Goal: Task Accomplishment & Management: Complete application form

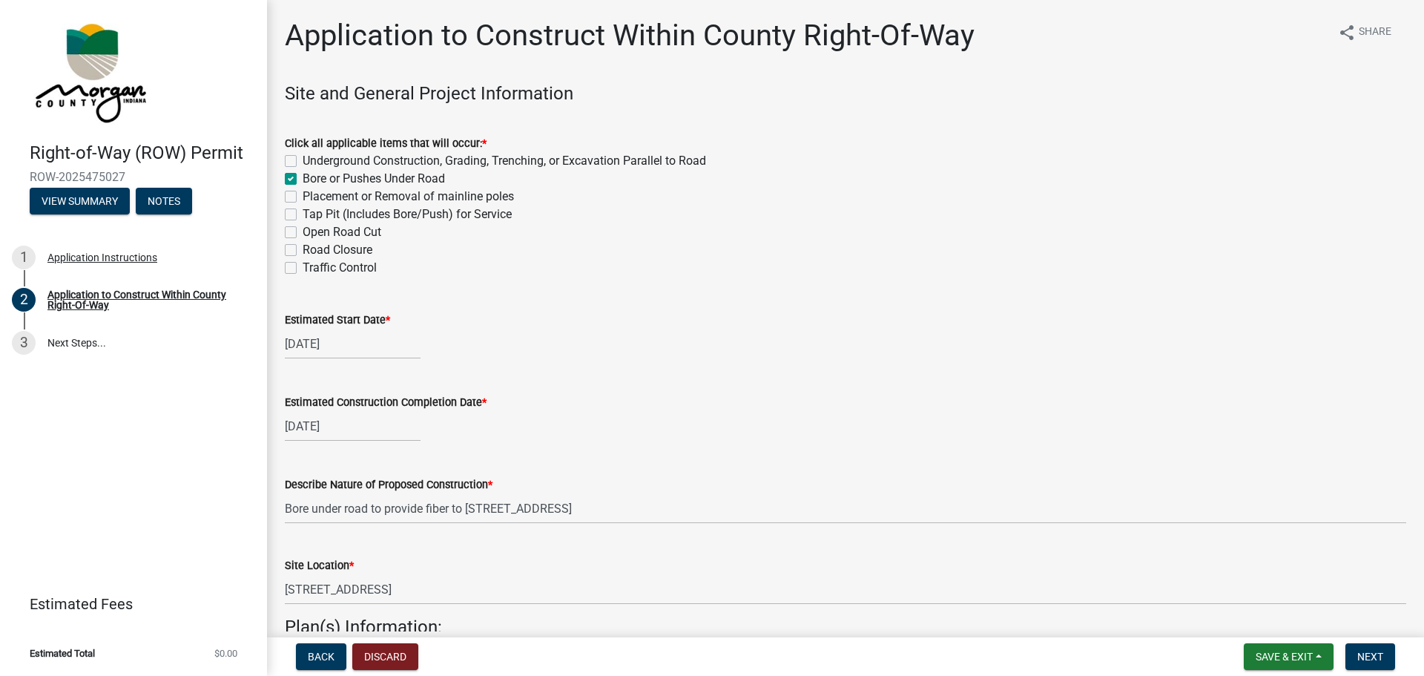
scroll to position [717, 0]
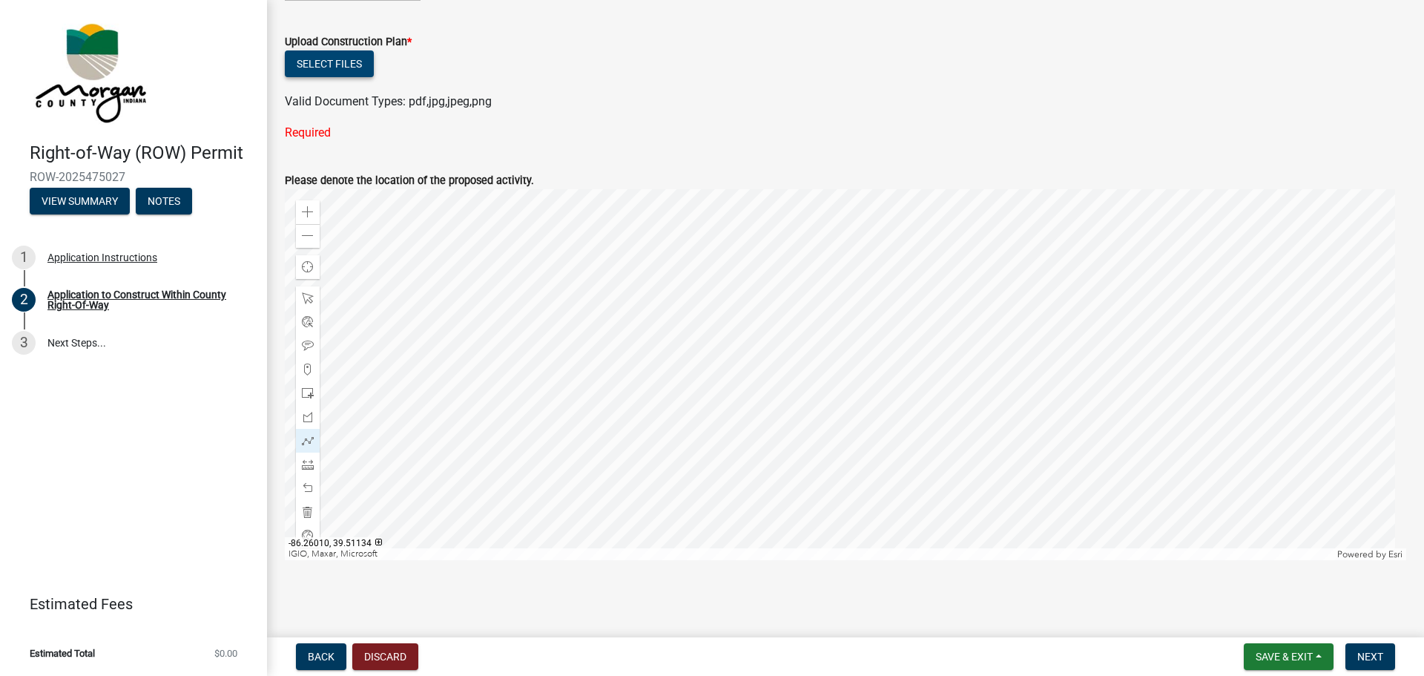
click at [329, 62] on button "Select files" at bounding box center [329, 63] width 89 height 27
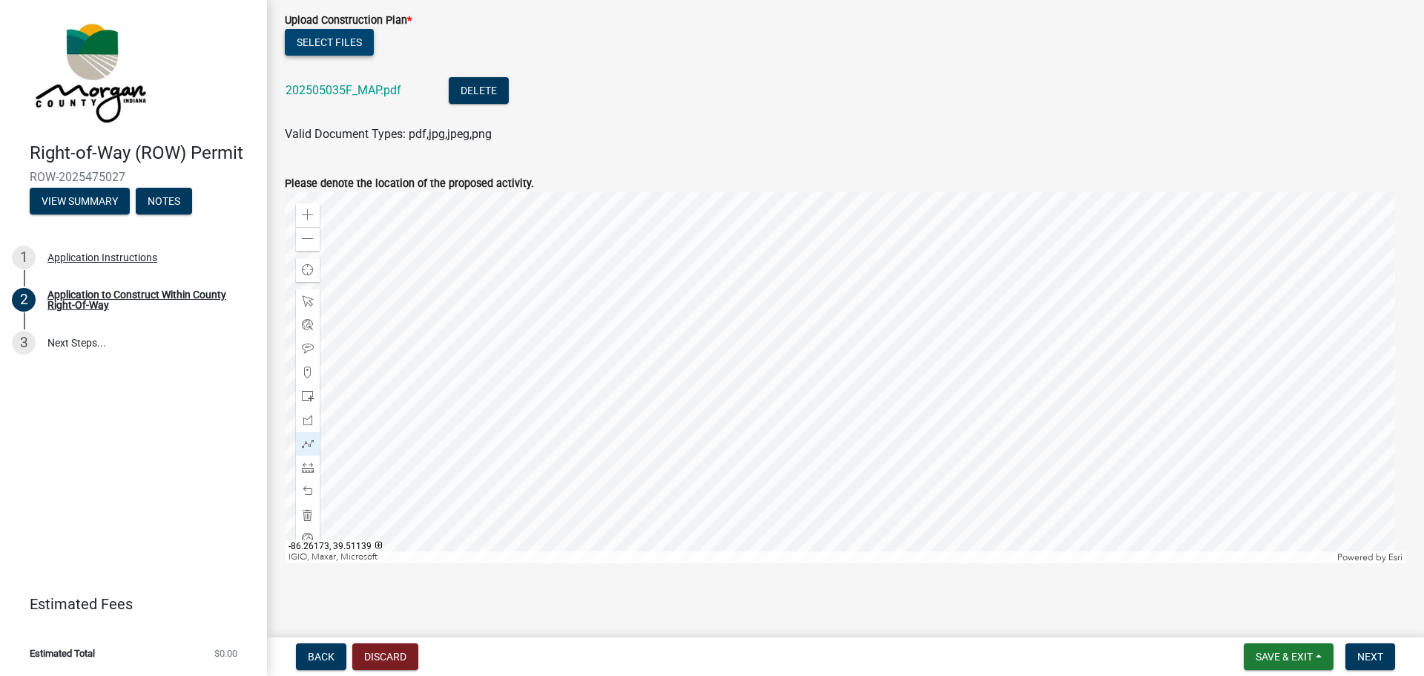
scroll to position [742, 0]
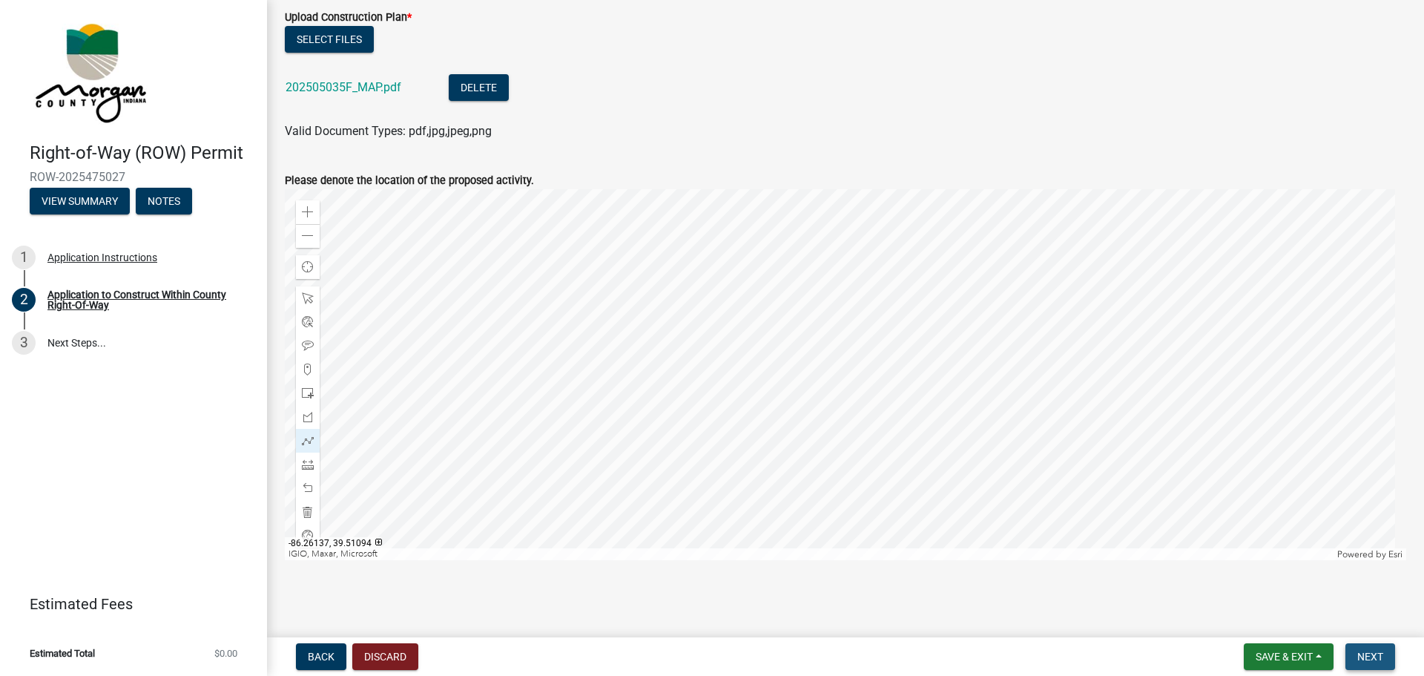
click at [1382, 659] on span "Next" at bounding box center [1370, 656] width 26 height 12
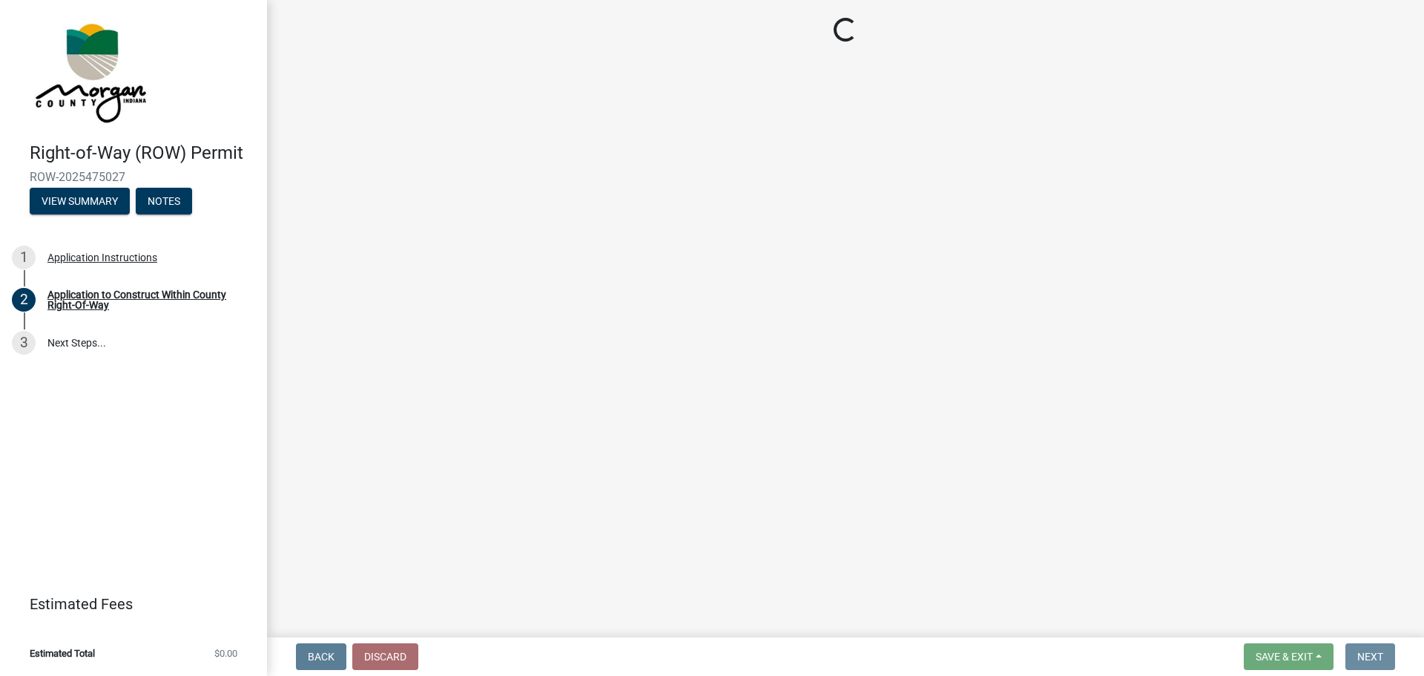
scroll to position [0, 0]
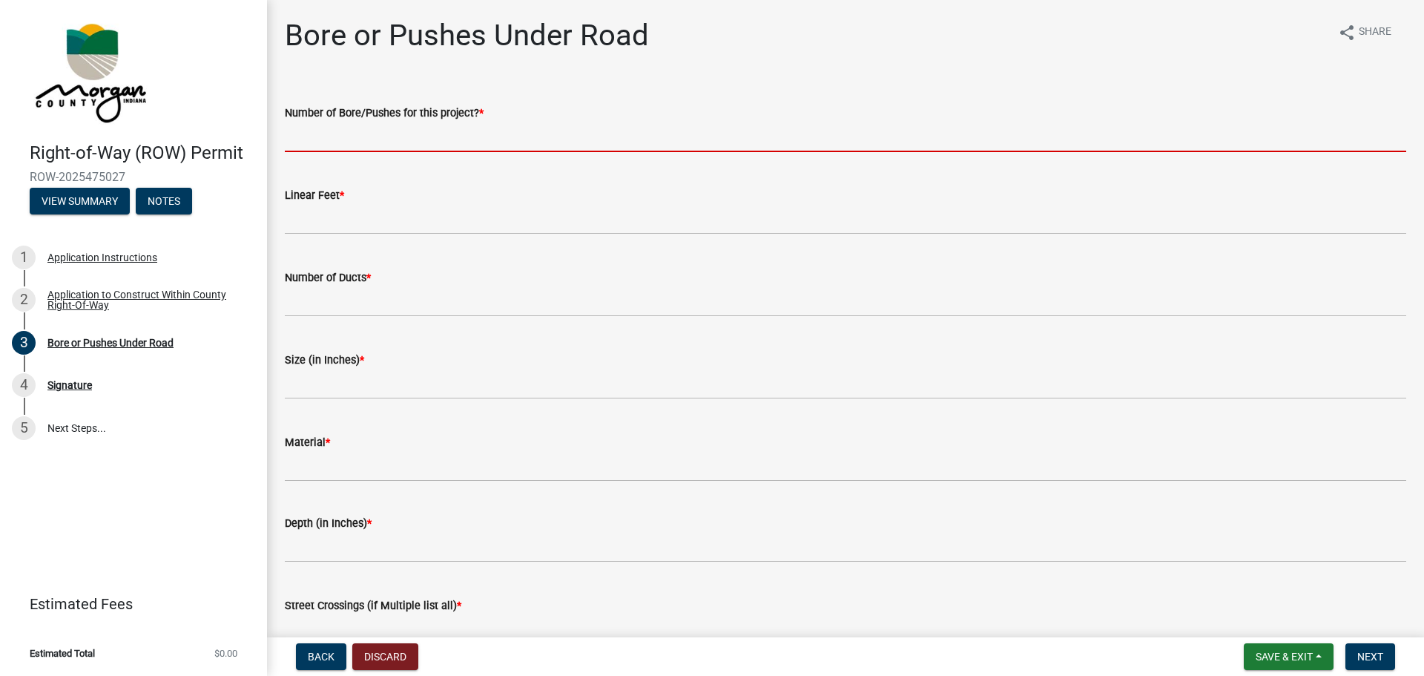
click at [327, 140] on input "text" at bounding box center [845, 137] width 1121 height 30
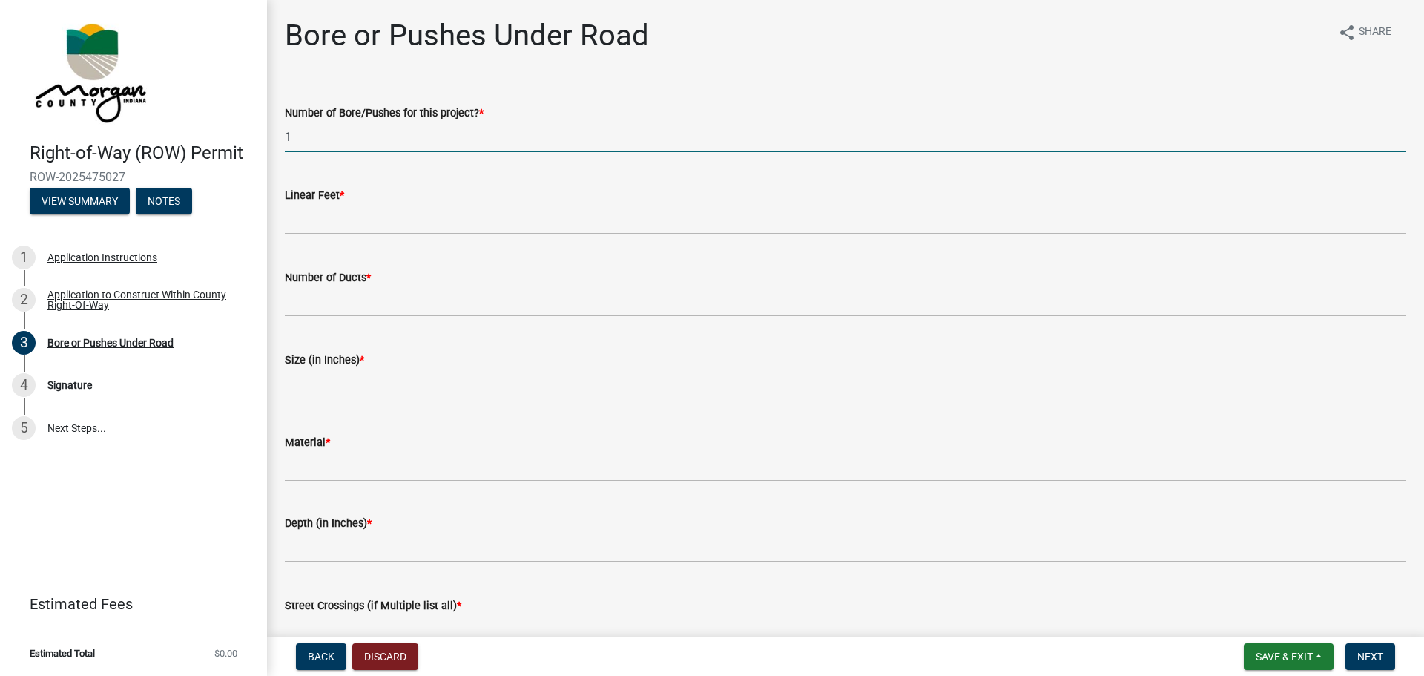
type input "1"
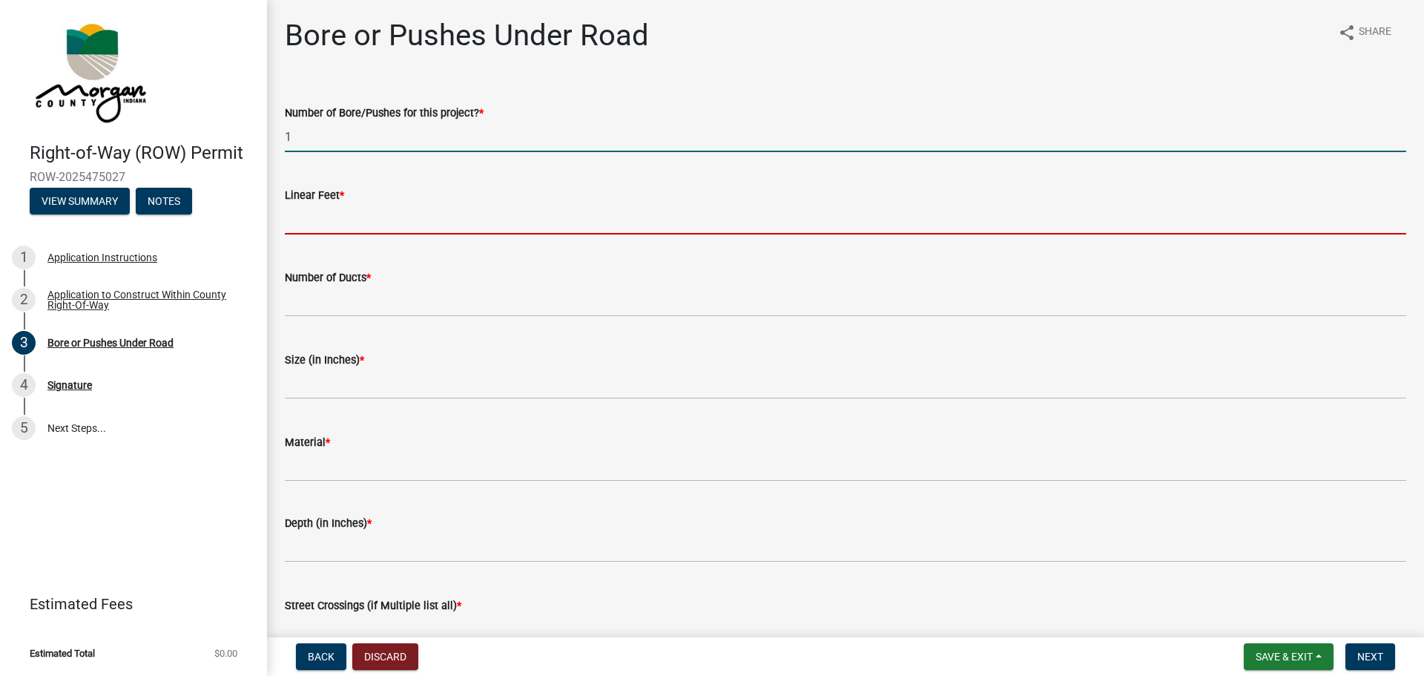
click at [327, 213] on input "text" at bounding box center [845, 219] width 1121 height 30
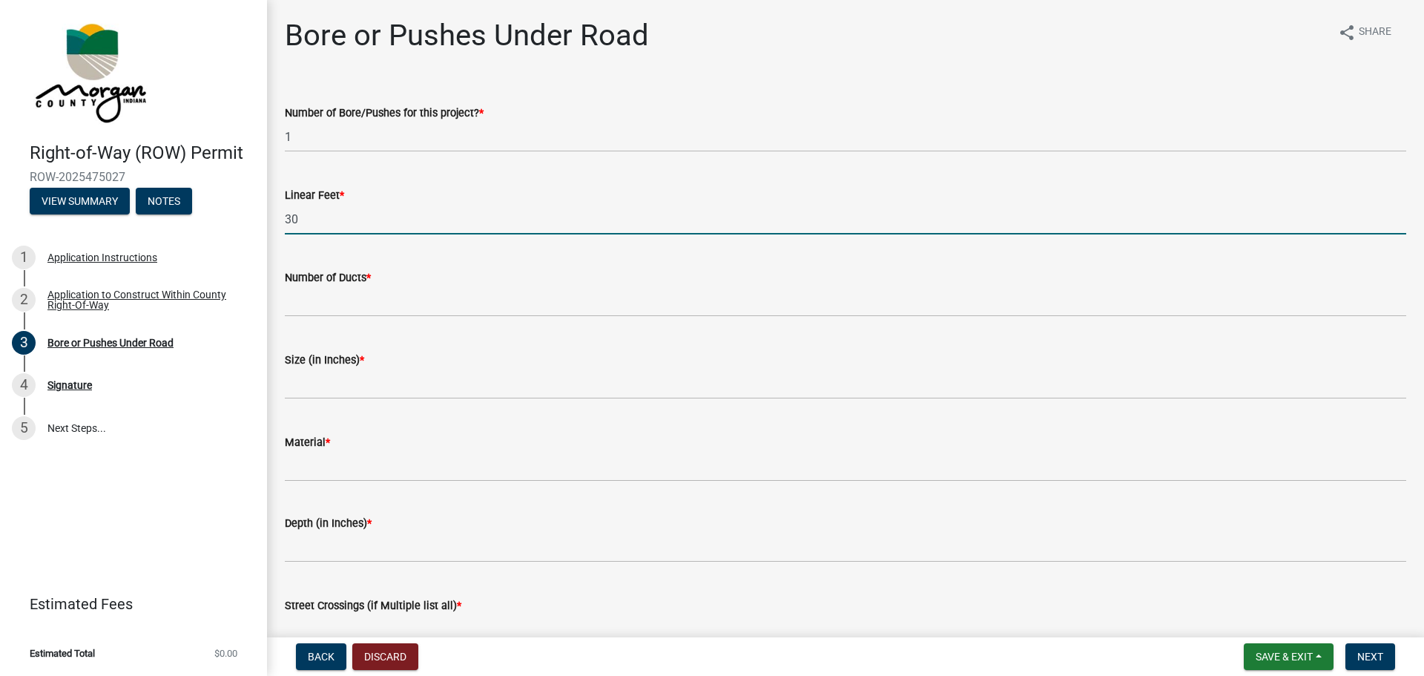
type input "30"
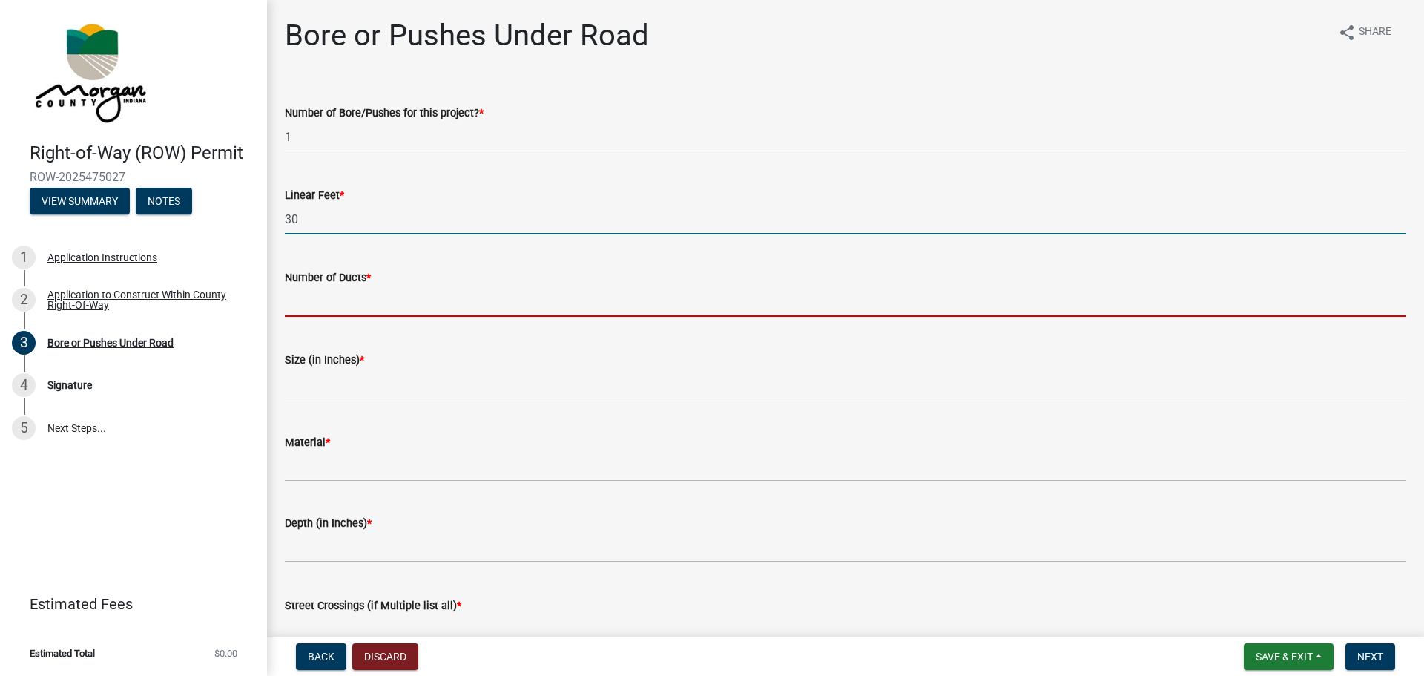
click at [378, 300] on input "text" at bounding box center [845, 301] width 1121 height 30
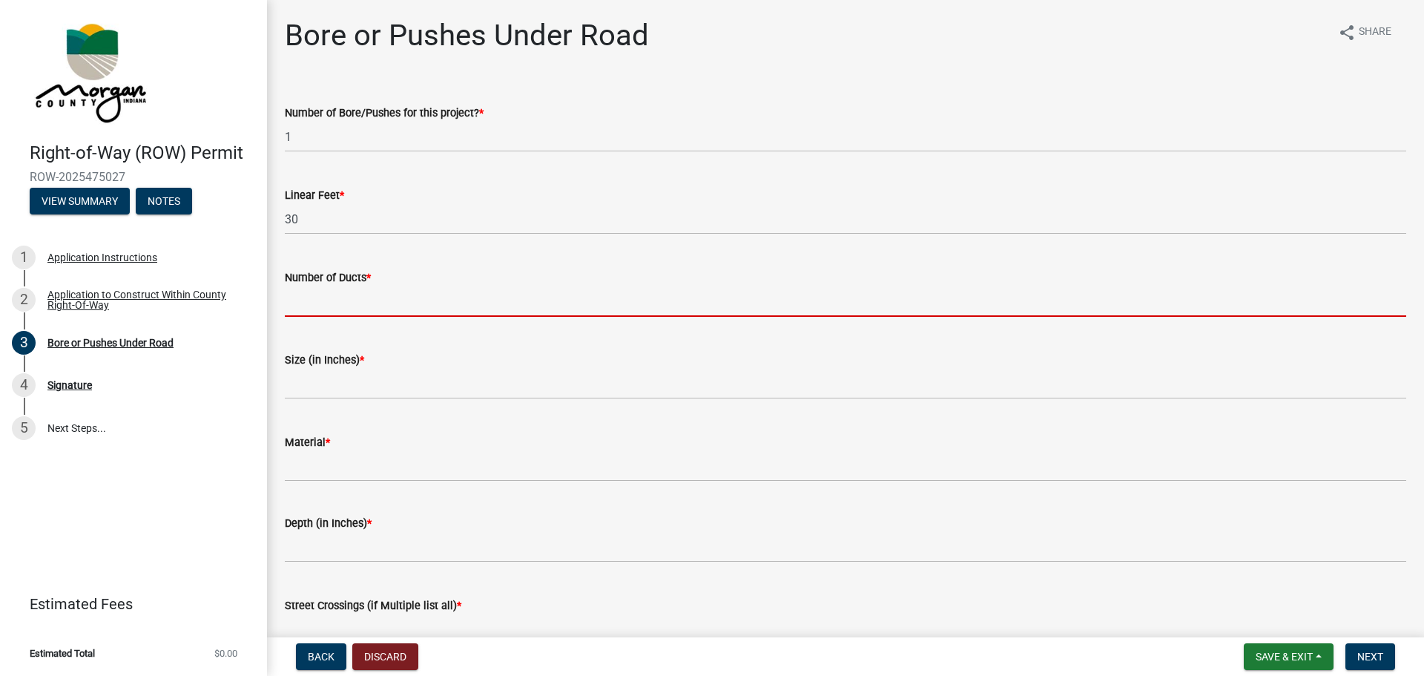
type input "1"
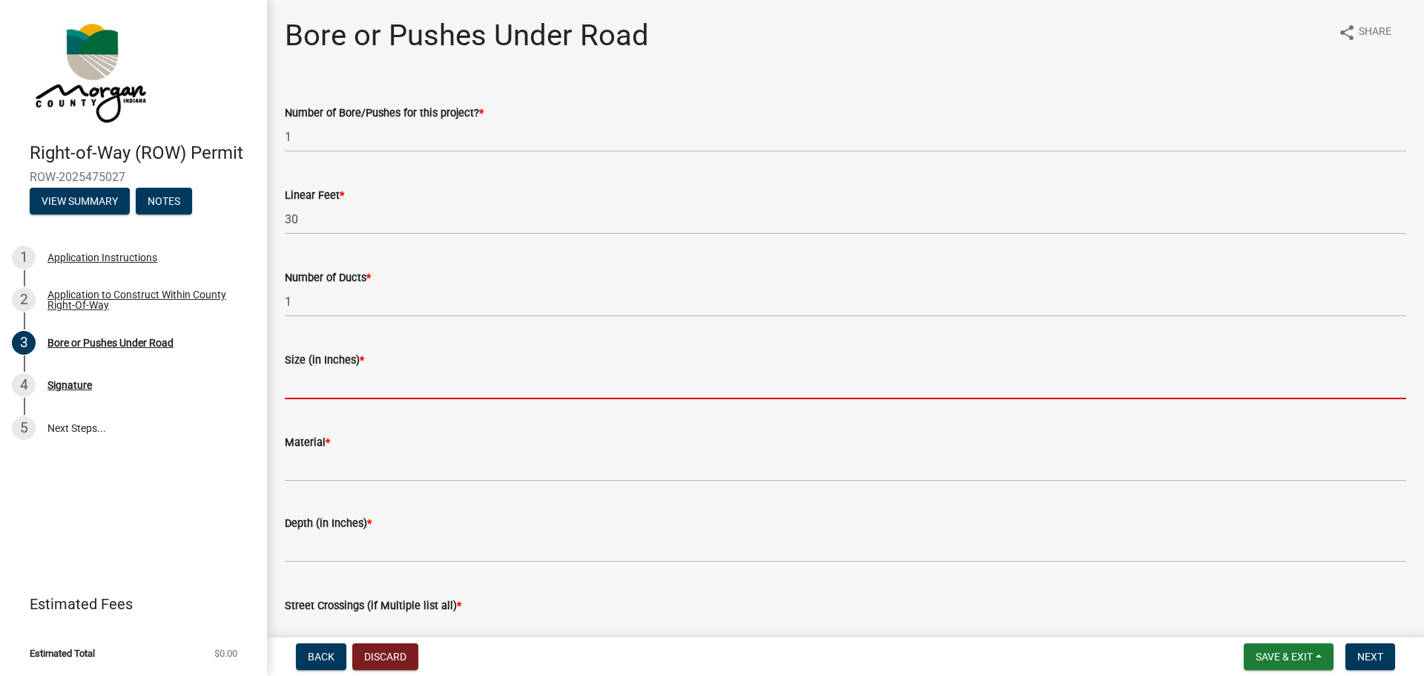
click at [333, 390] on input "text" at bounding box center [845, 384] width 1121 height 30
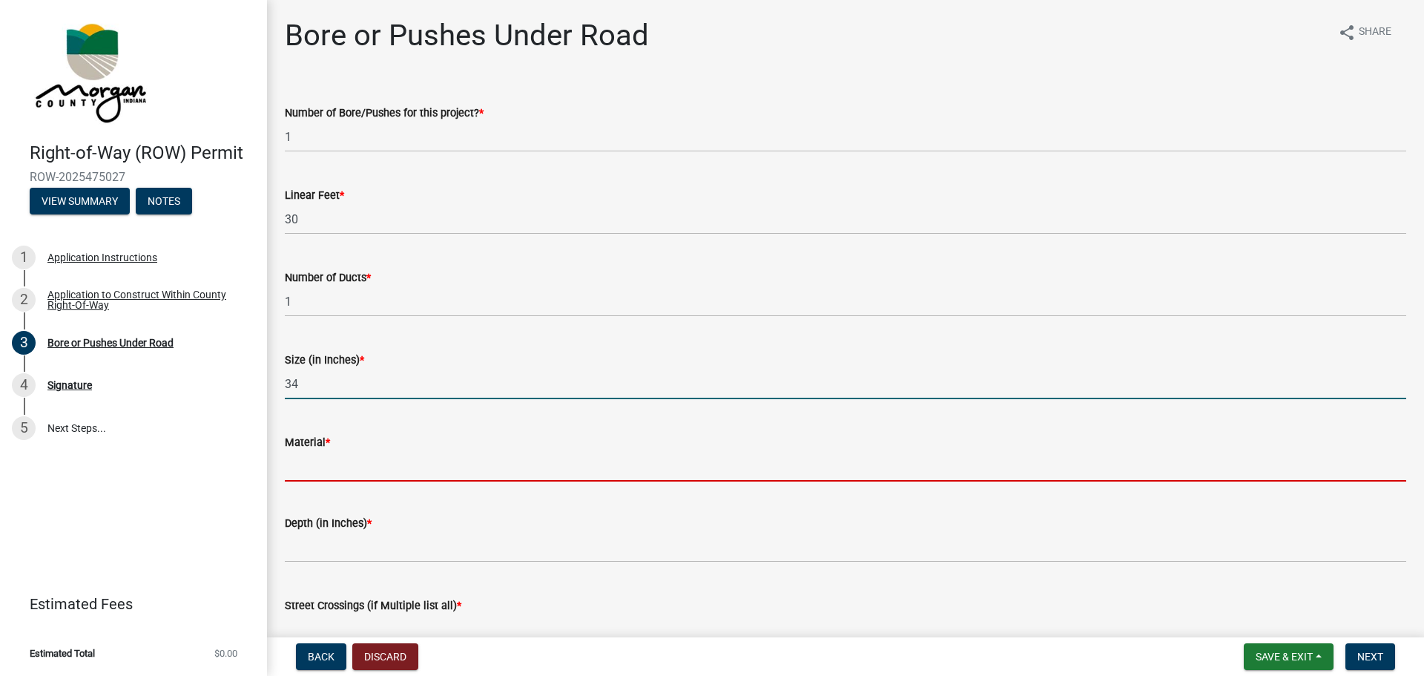
click at [363, 469] on input "Material *" at bounding box center [845, 466] width 1121 height 30
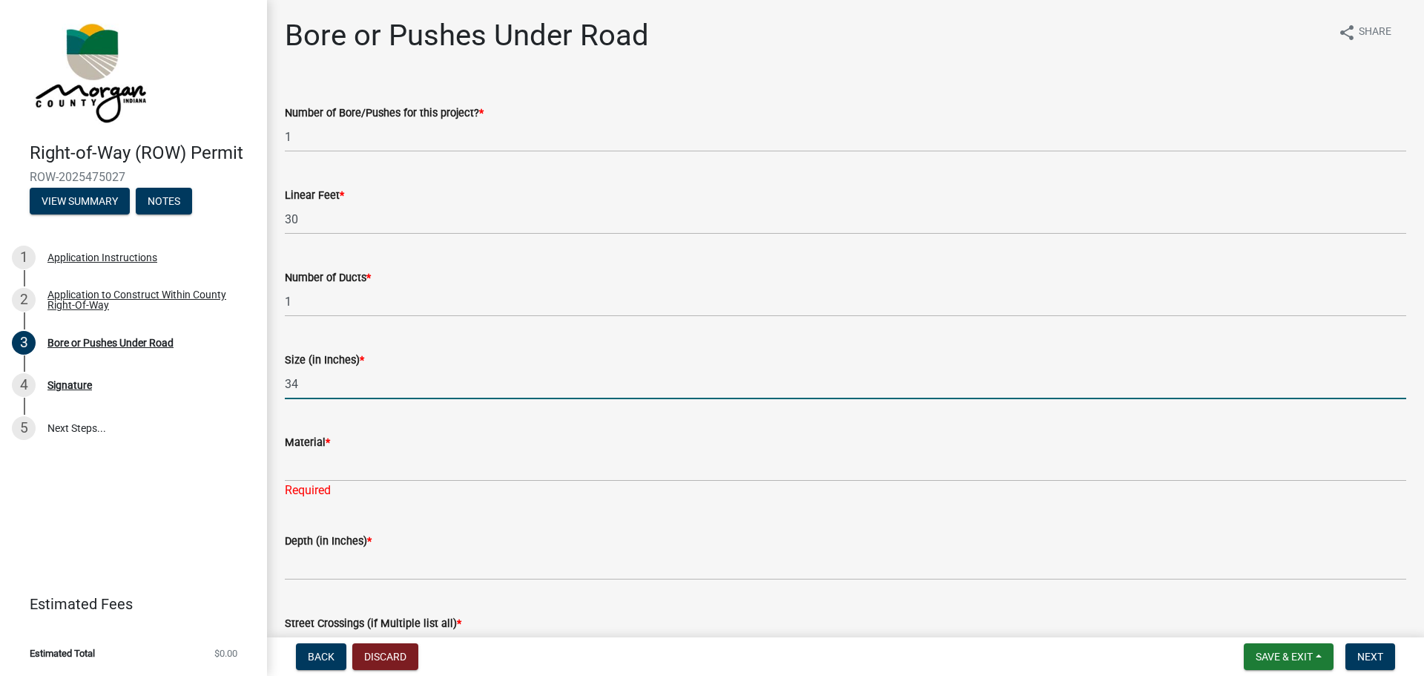
drag, startPoint x: 306, startPoint y: 390, endPoint x: 274, endPoint y: 383, distance: 32.7
click at [274, 383] on div "Size (in Inches) * 34" at bounding box center [845, 364] width 1143 height 69
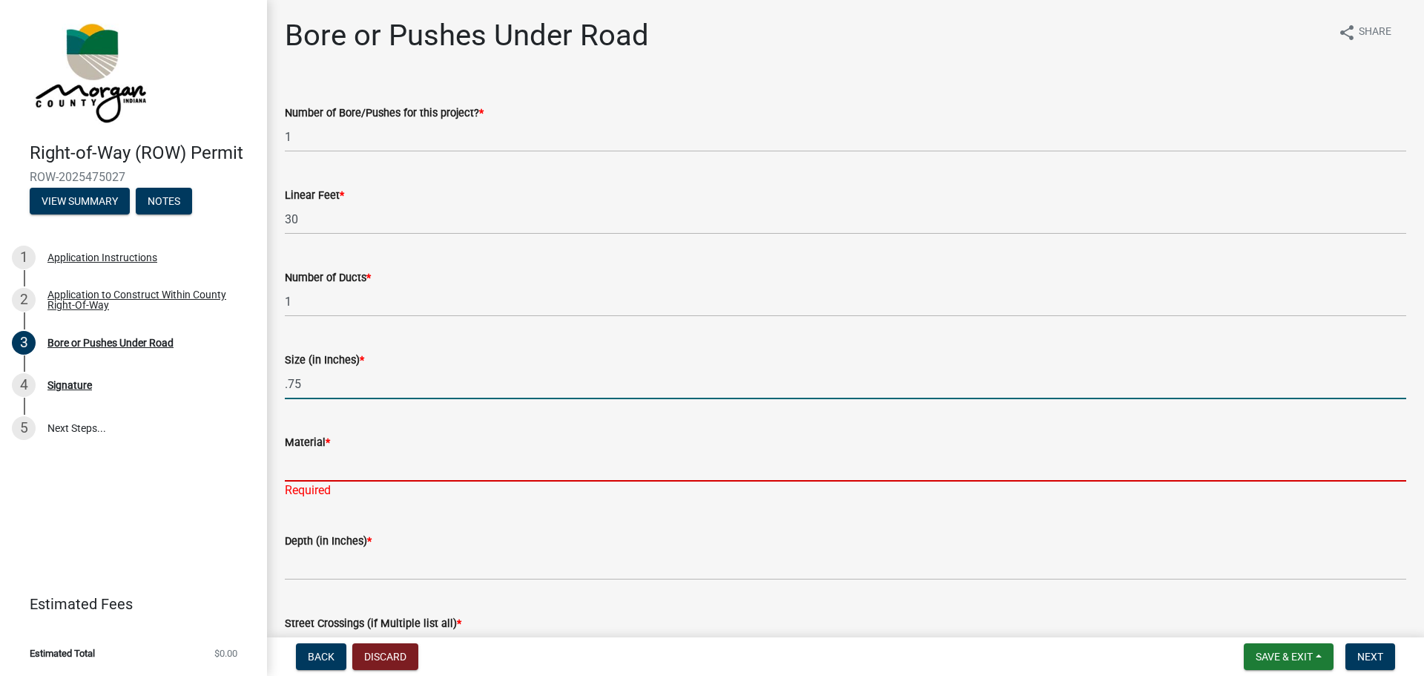
type input "0.75"
click at [304, 469] on input "Material *" at bounding box center [845, 466] width 1121 height 30
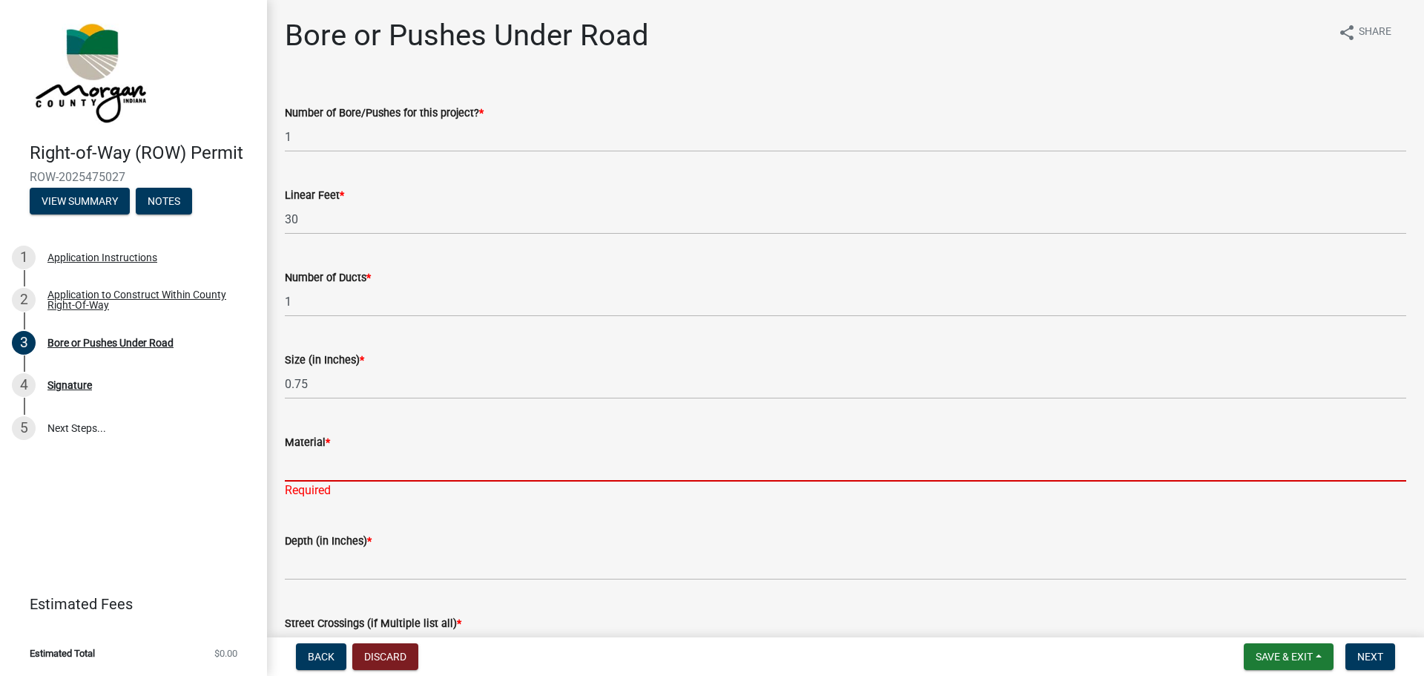
type input "Plastic"
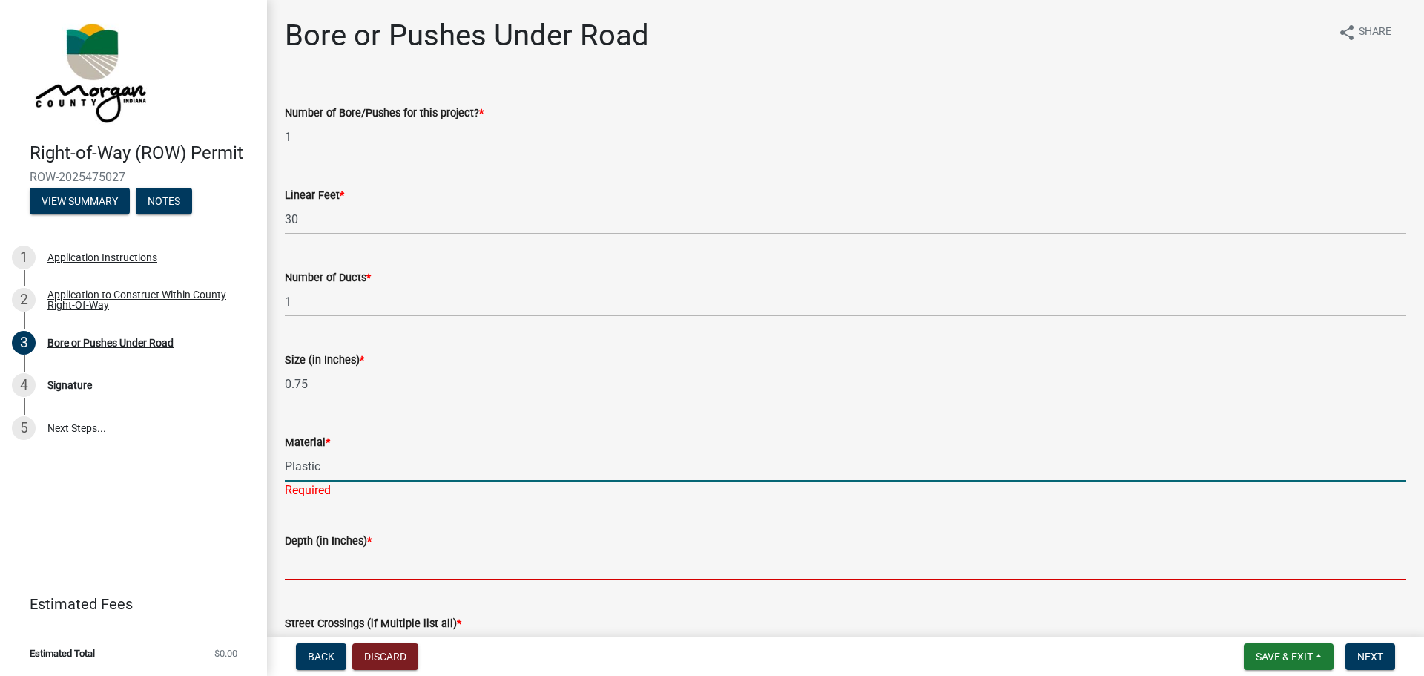
click at [357, 573] on wm-data-entity-input "Depth (in Inches) *" at bounding box center [845, 552] width 1121 height 82
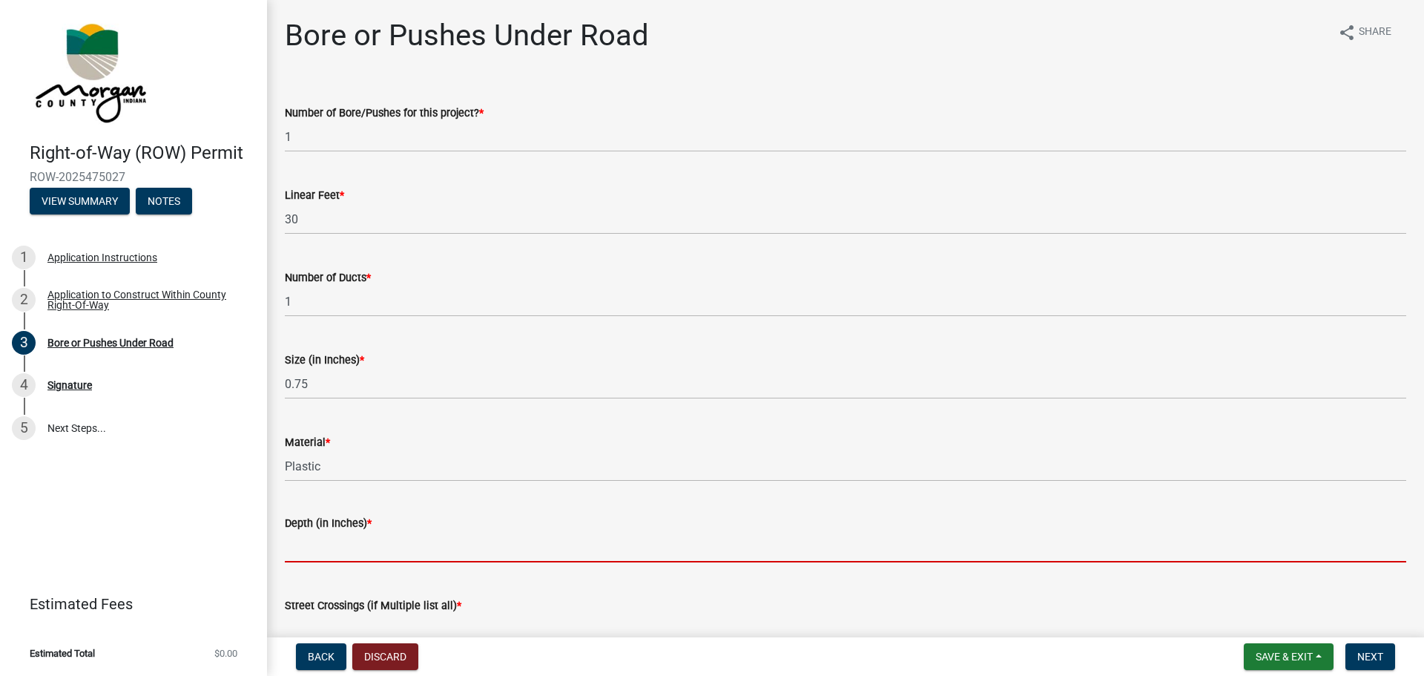
type input "48"
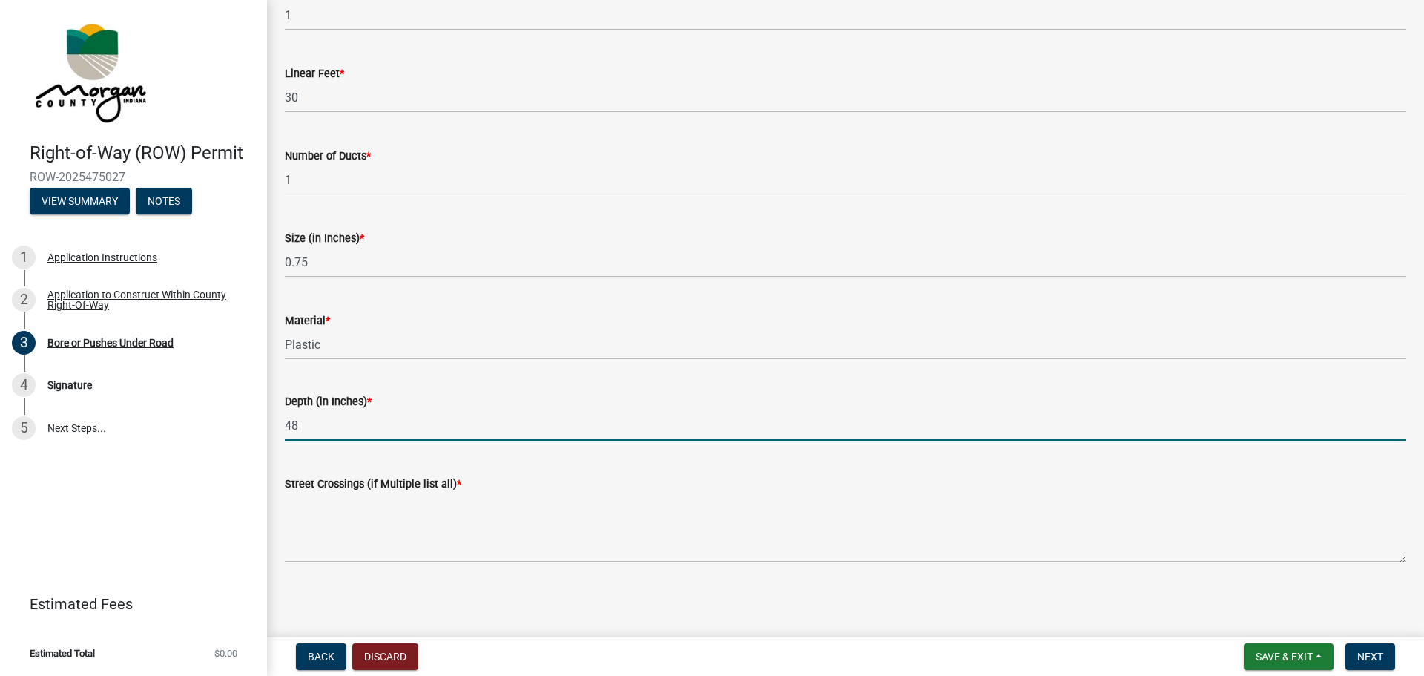
scroll to position [122, 0]
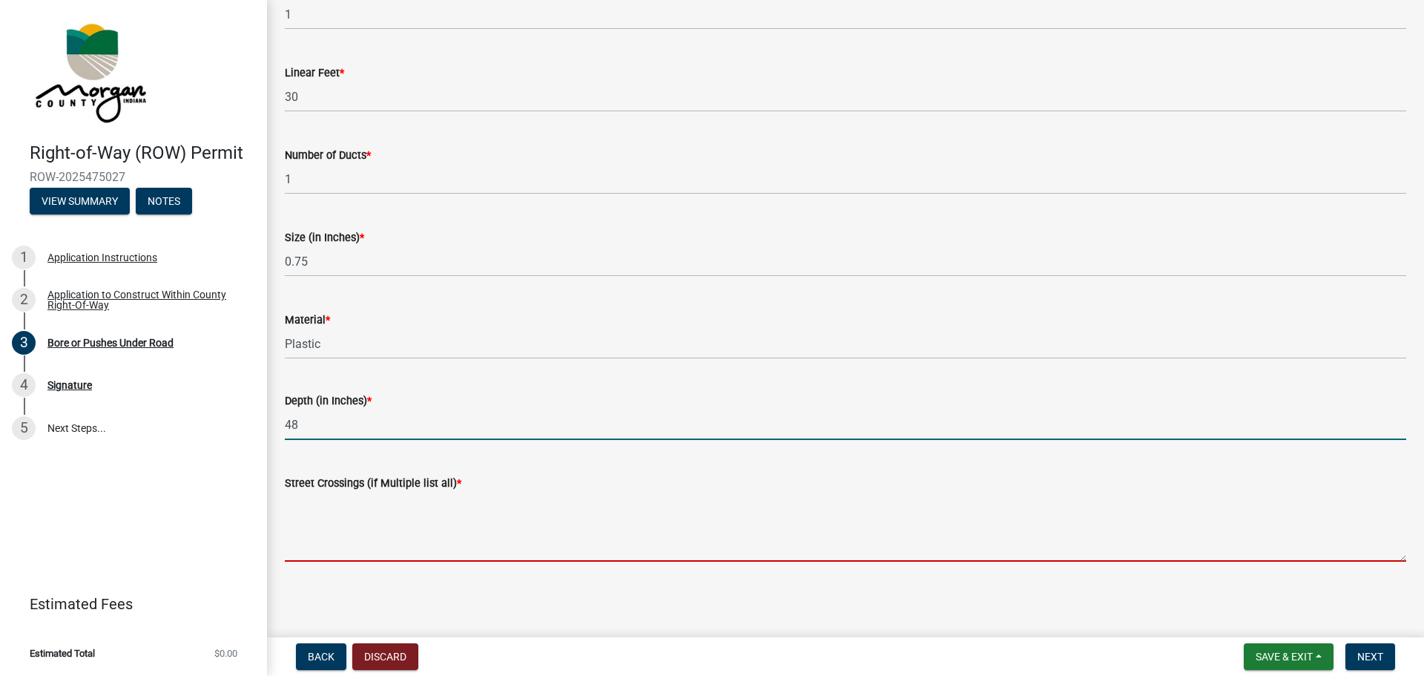
click at [326, 544] on textarea "Street Crossings (if Multiple list all) *" at bounding box center [845, 527] width 1121 height 70
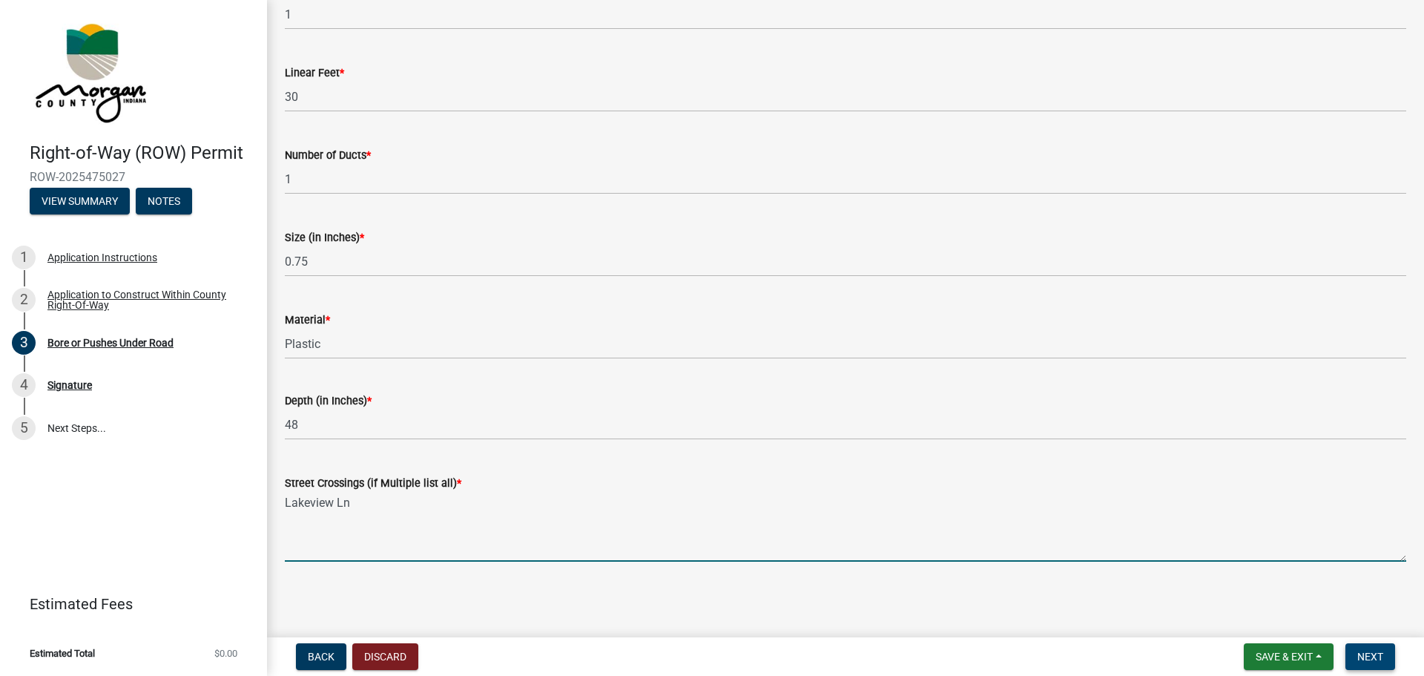
type textarea "Lakeview Ln"
click at [1355, 650] on button "Next" at bounding box center [1370, 656] width 50 height 27
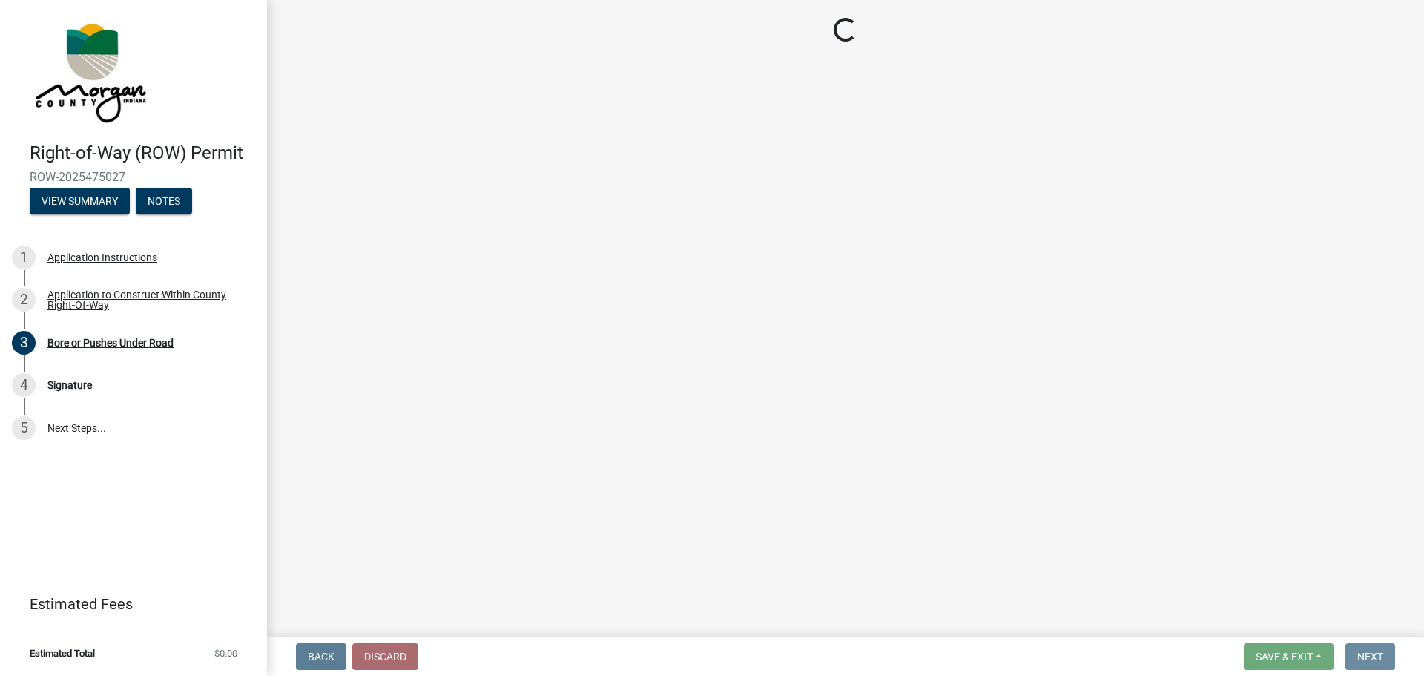
scroll to position [0, 0]
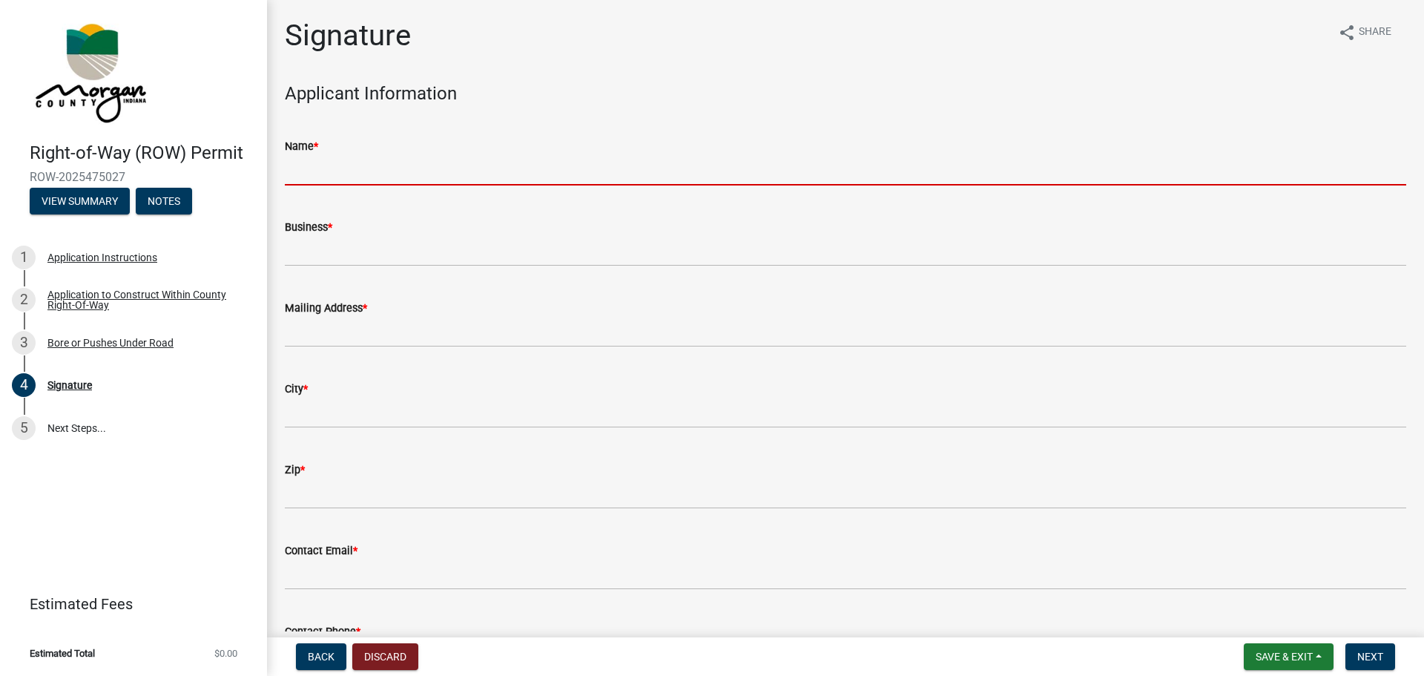
click at [323, 174] on input "Name *" at bounding box center [845, 170] width 1121 height 30
type input "[PERSON_NAME]"
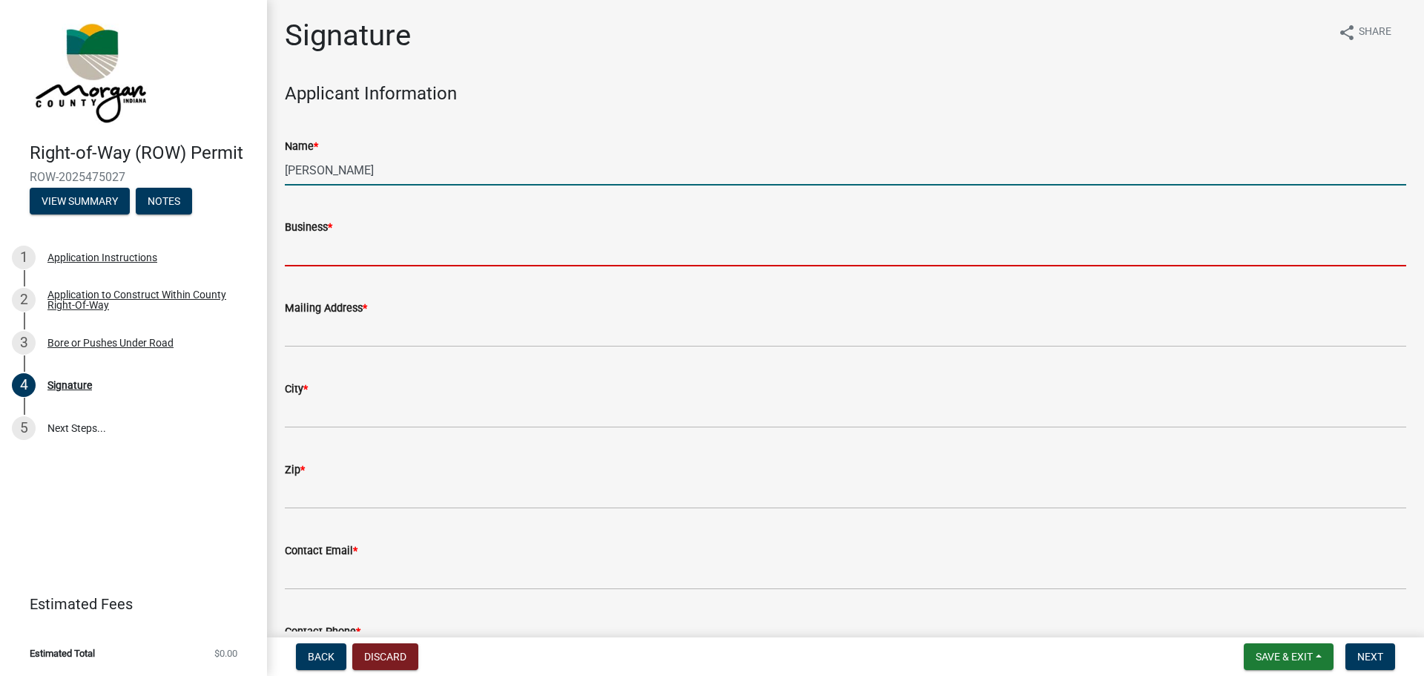
click at [366, 251] on input "Business *" at bounding box center [845, 251] width 1121 height 30
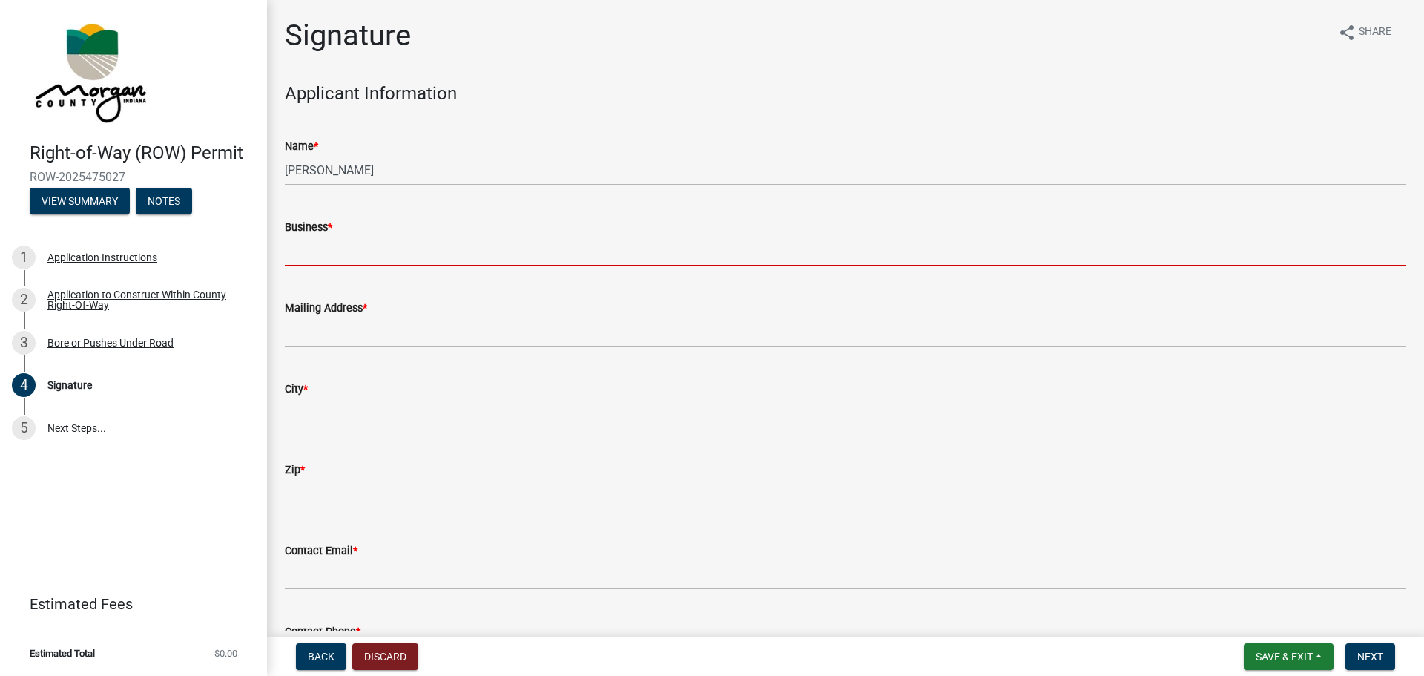
type input "JCREMC JCFiber"
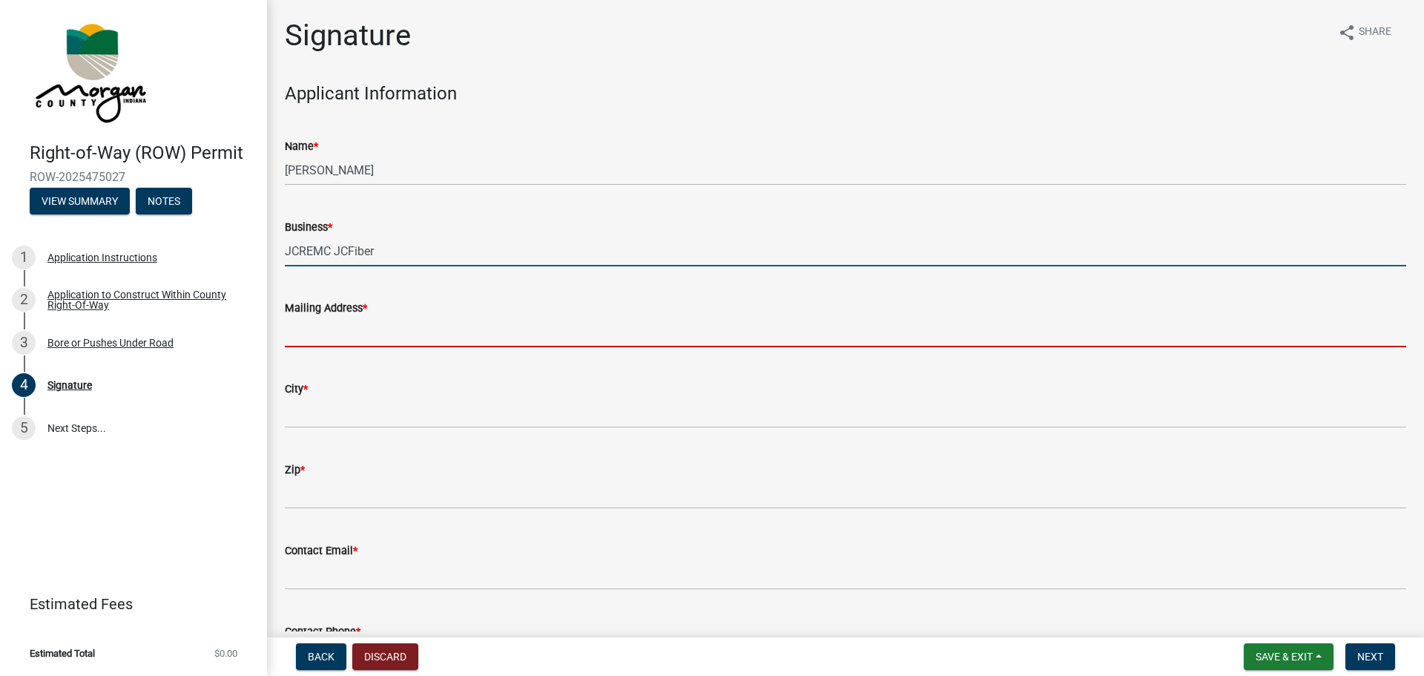
click at [295, 326] on input "Mailing Address *" at bounding box center [845, 332] width 1121 height 30
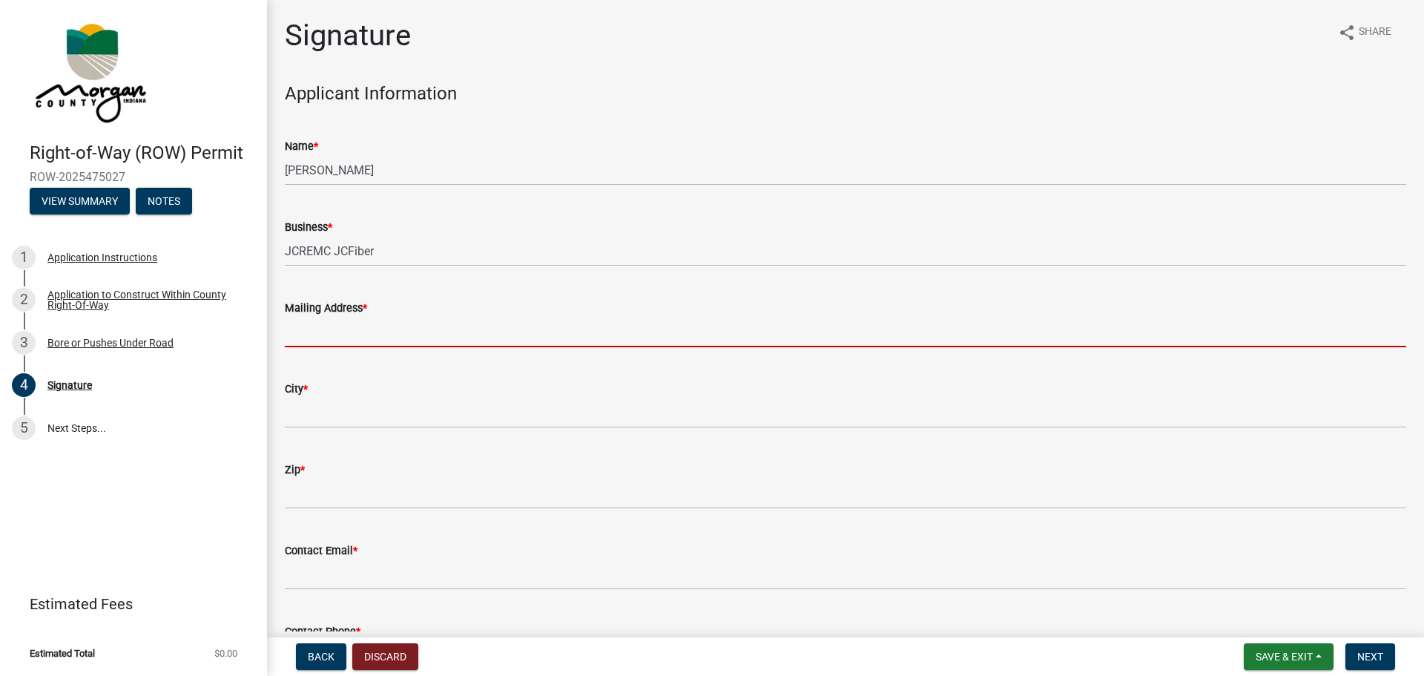
type input "750 International Dr"
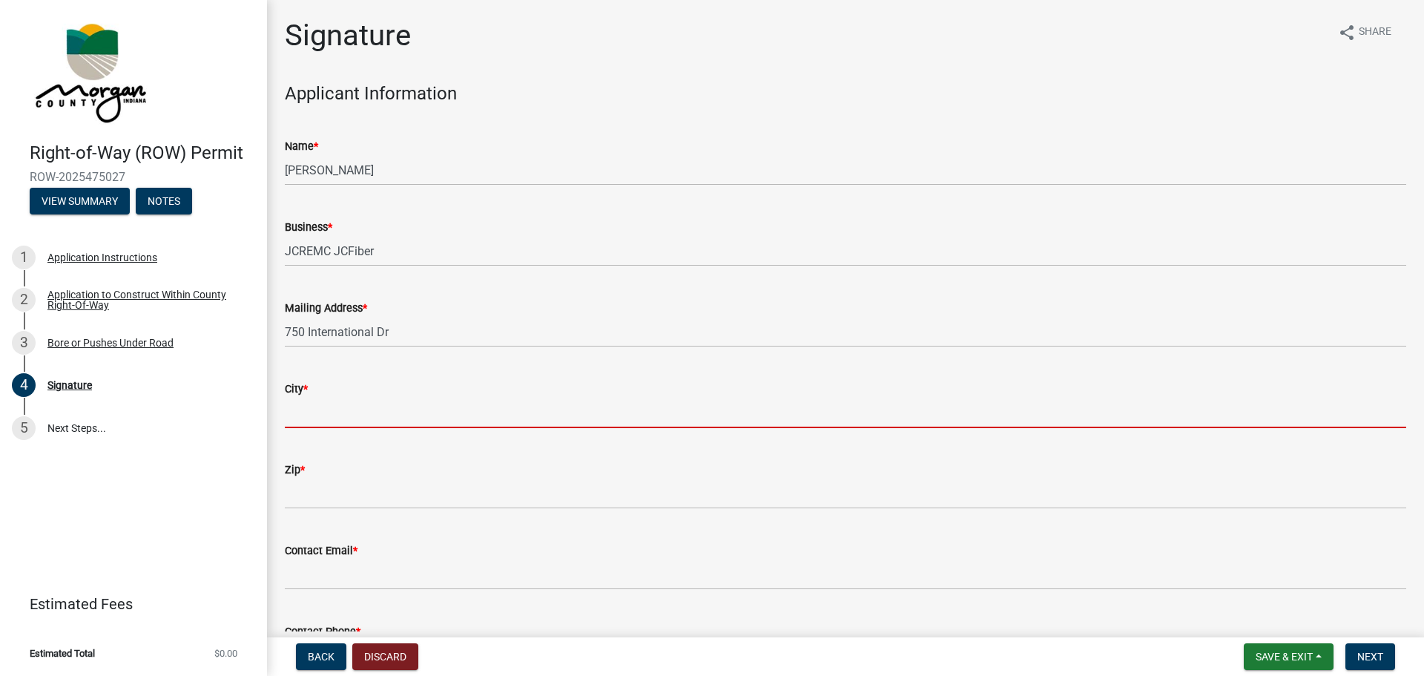
click at [357, 410] on input "City *" at bounding box center [845, 412] width 1121 height 30
type input "Franklin"
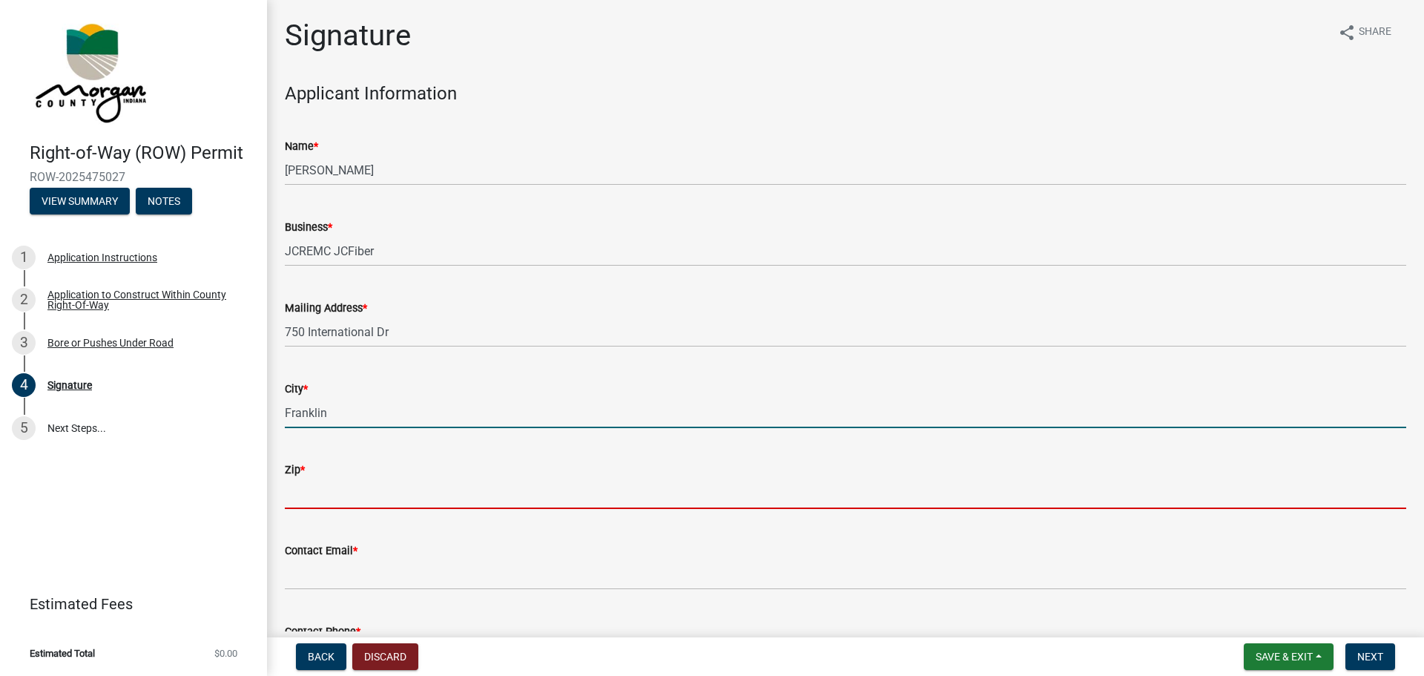
click at [337, 499] on input "Zip *" at bounding box center [845, 493] width 1121 height 30
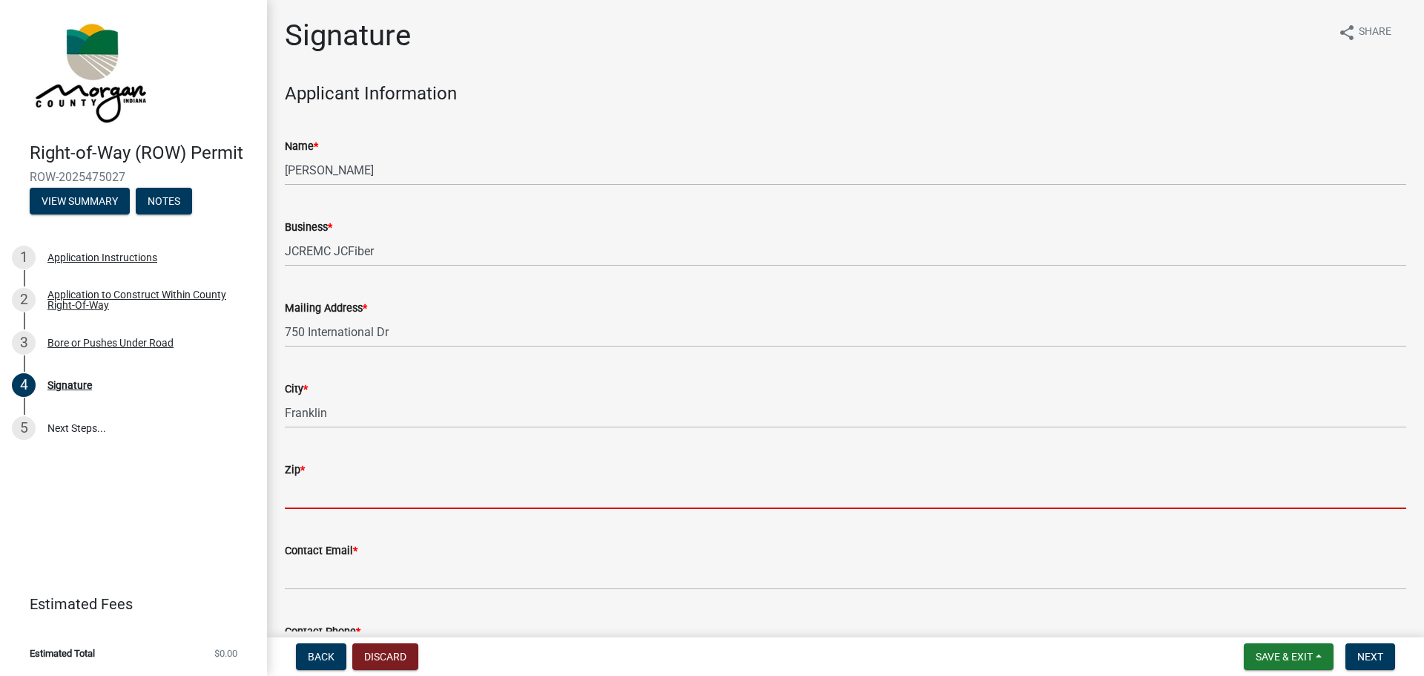
type input "46131"
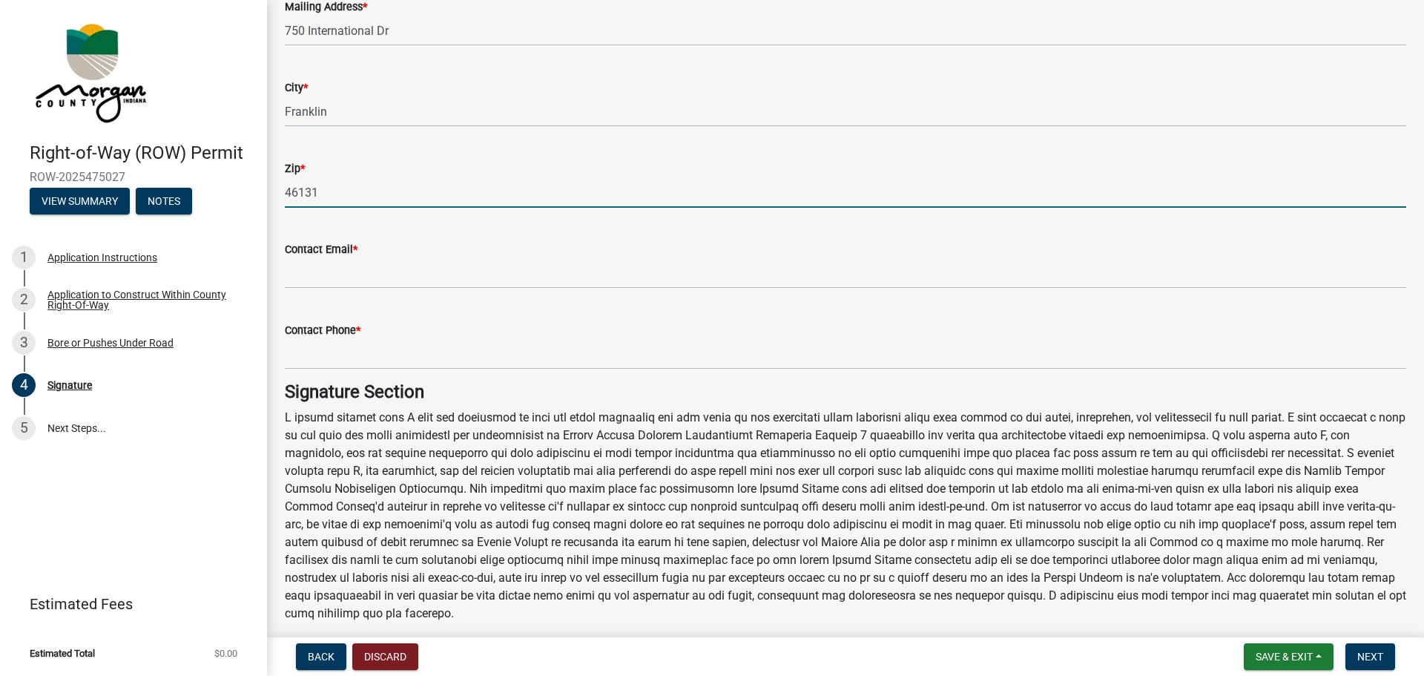
scroll to position [297, 0]
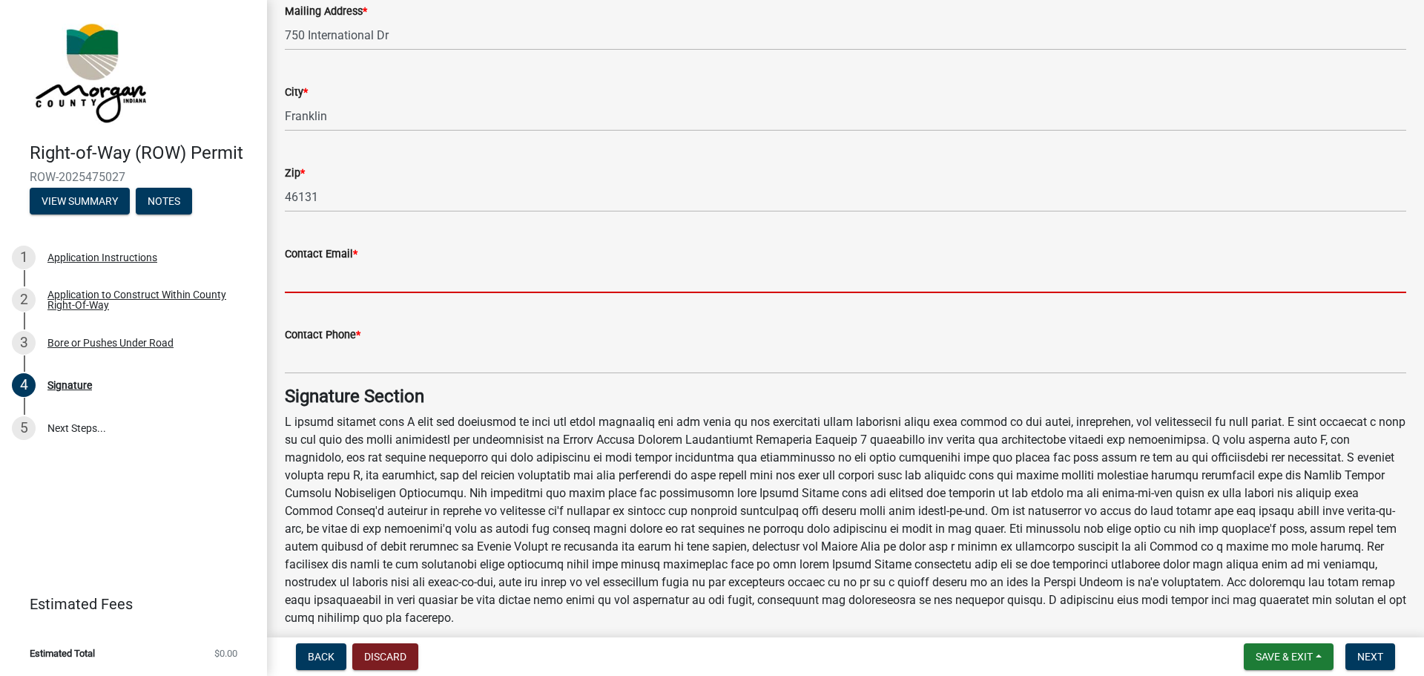
drag, startPoint x: 310, startPoint y: 271, endPoint x: 317, endPoint y: 283, distance: 14.3
click at [310, 271] on input "Contact Email *" at bounding box center [845, 278] width 1121 height 30
type input "[EMAIL_ADDRESS][DOMAIN_NAME]"
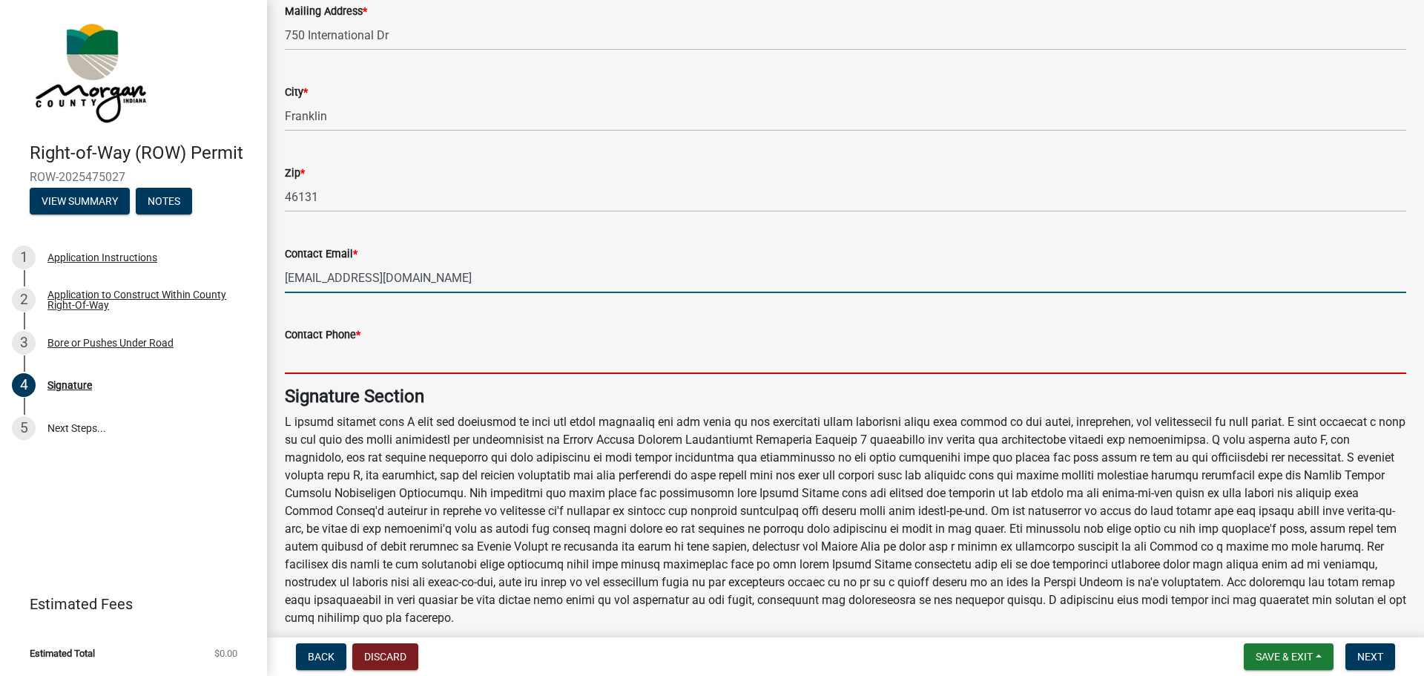
click at [343, 358] on input "Contact Phone *" at bounding box center [845, 358] width 1121 height 30
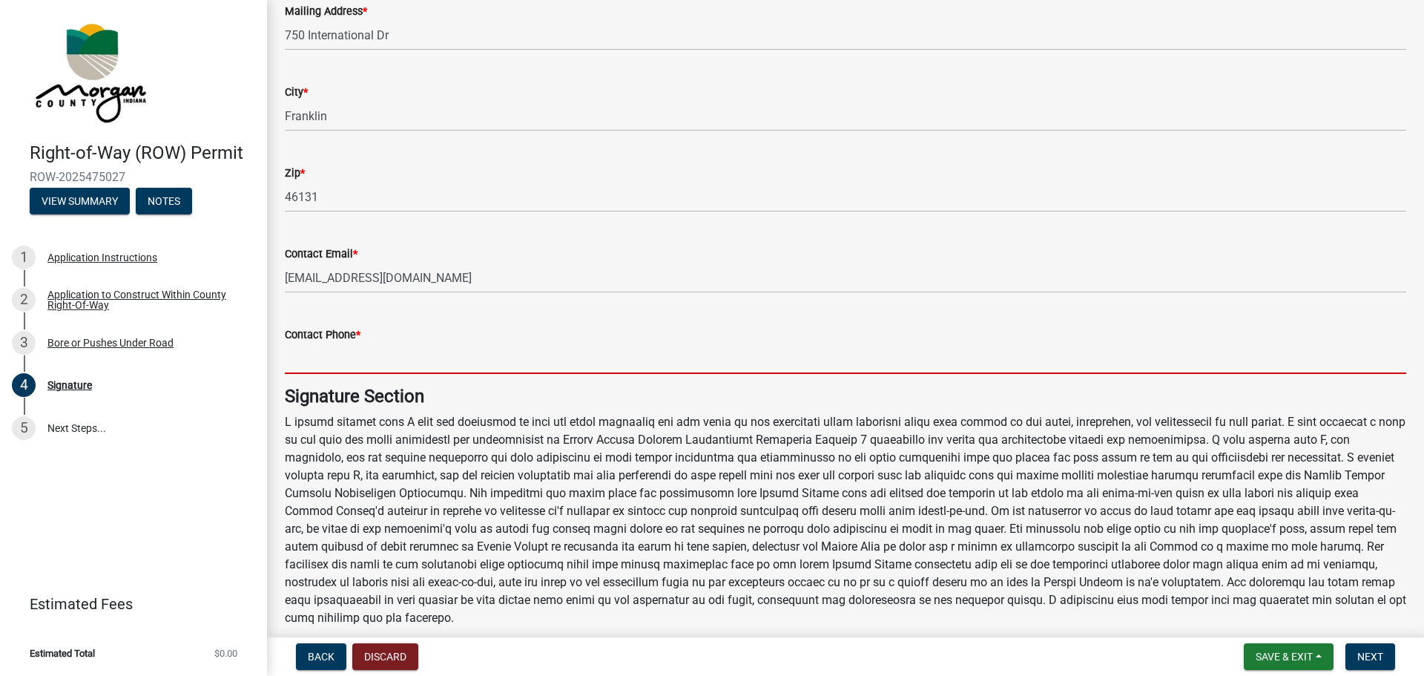
type input "[PHONE_NUMBER]"
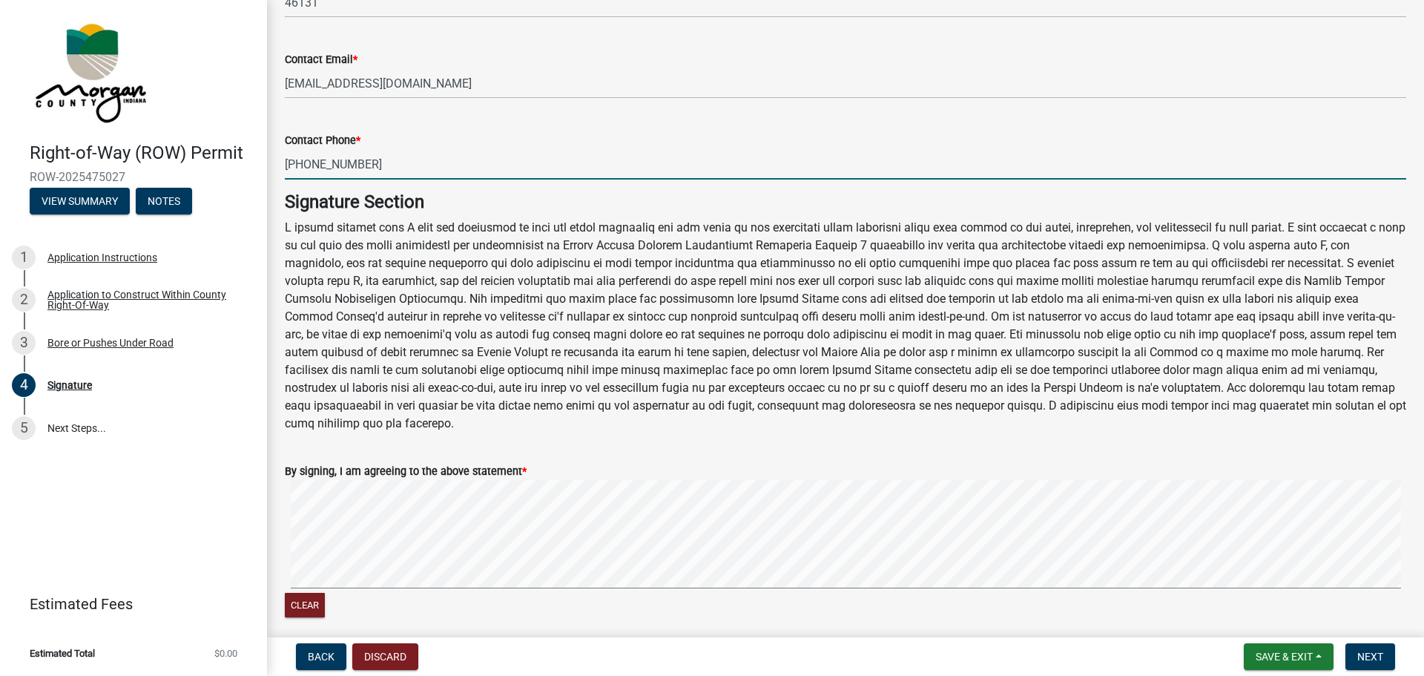
scroll to position [631, 0]
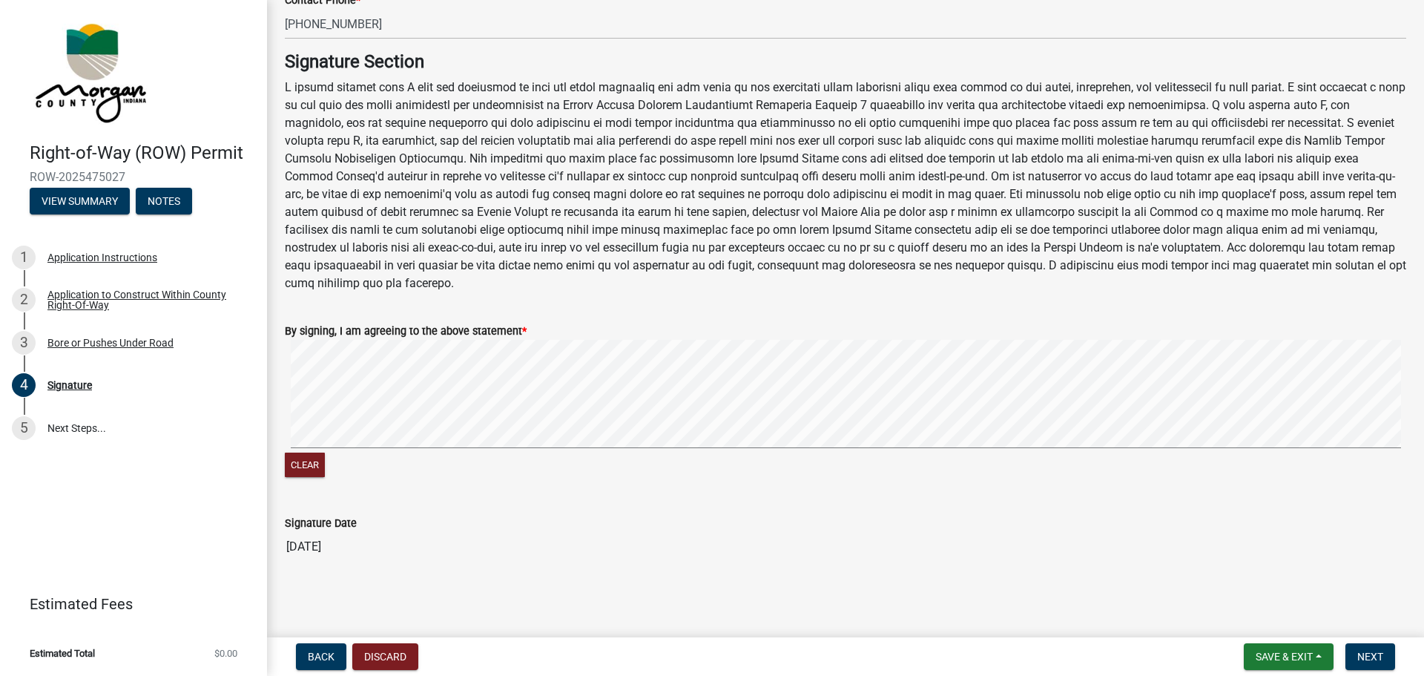
drag, startPoint x: 306, startPoint y: 478, endPoint x: 339, endPoint y: 458, distance: 39.3
click at [306, 477] on div "Clear" at bounding box center [845, 466] width 1121 height 28
click at [298, 466] on button "Clear" at bounding box center [305, 464] width 40 height 24
click at [1360, 650] on span "Next" at bounding box center [1370, 656] width 26 height 12
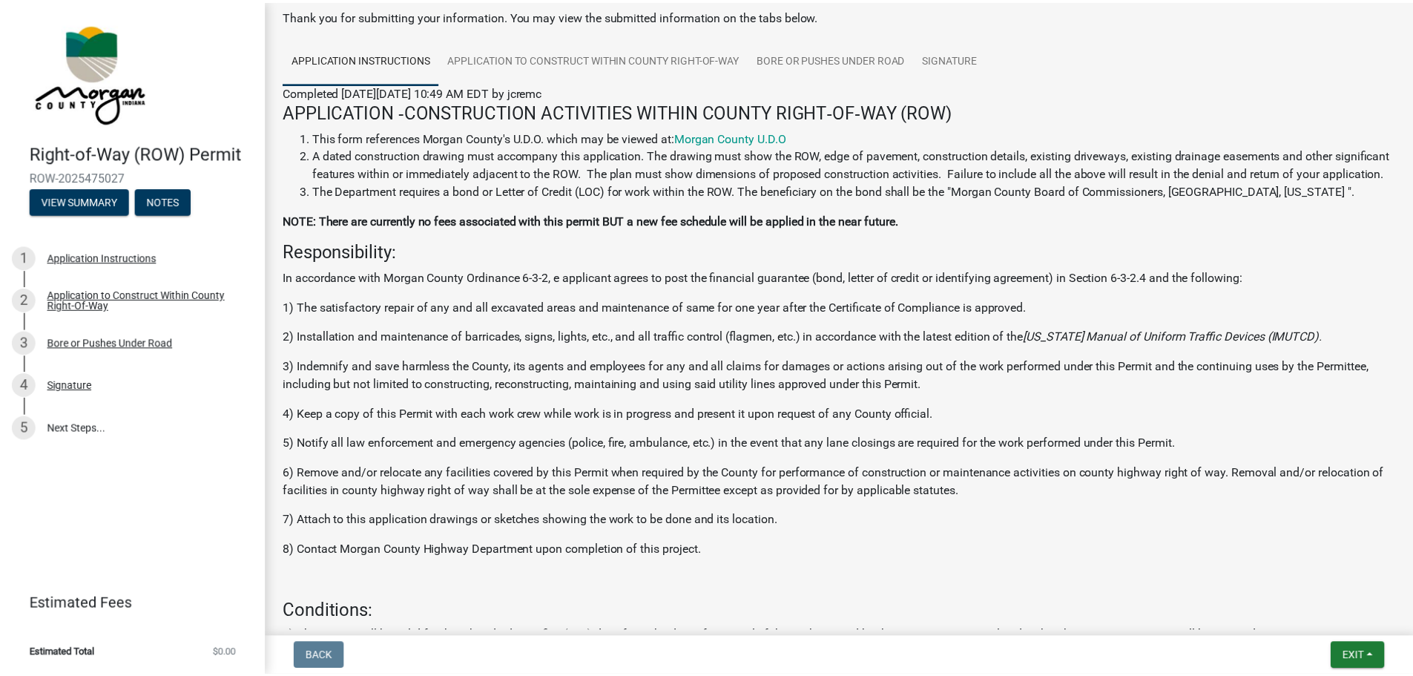
scroll to position [0, 0]
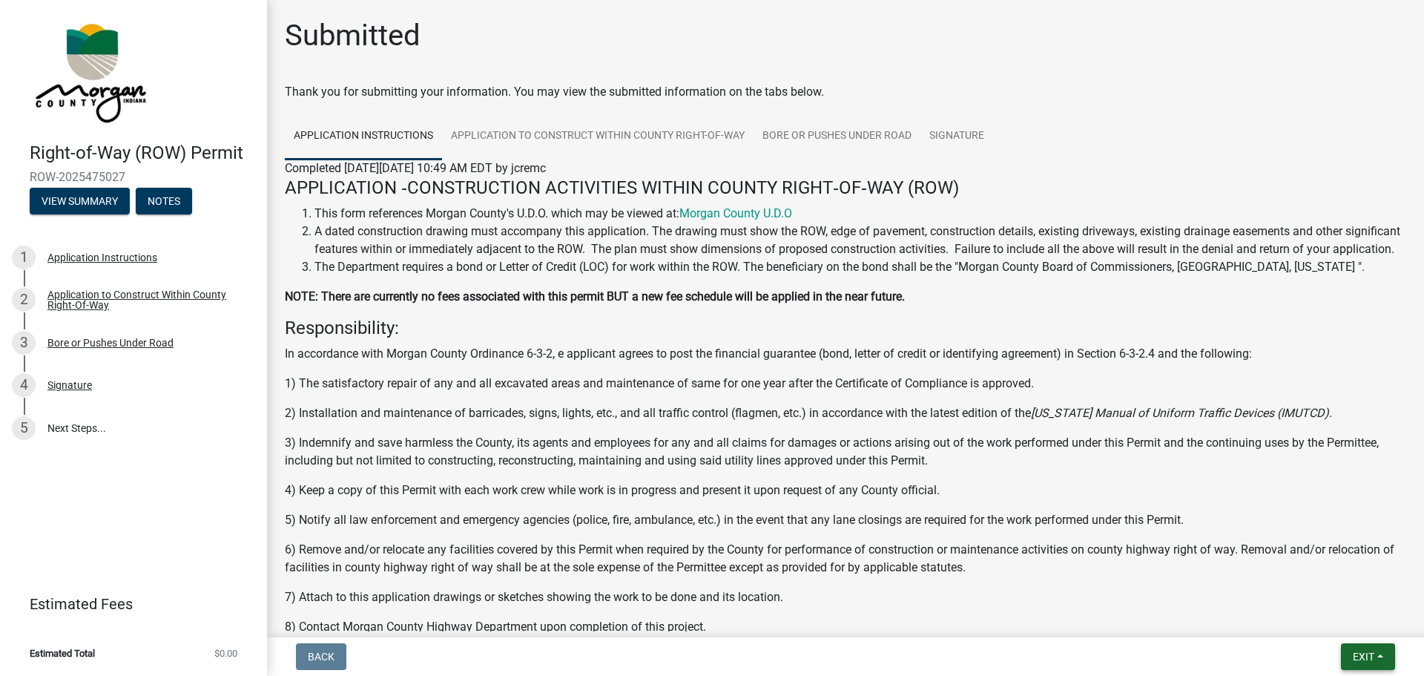
click at [1386, 655] on button "Exit" at bounding box center [1368, 656] width 54 height 27
click at [1335, 610] on button "Save & Exit" at bounding box center [1335, 618] width 119 height 36
